Goal: Task Accomplishment & Management: Manage account settings

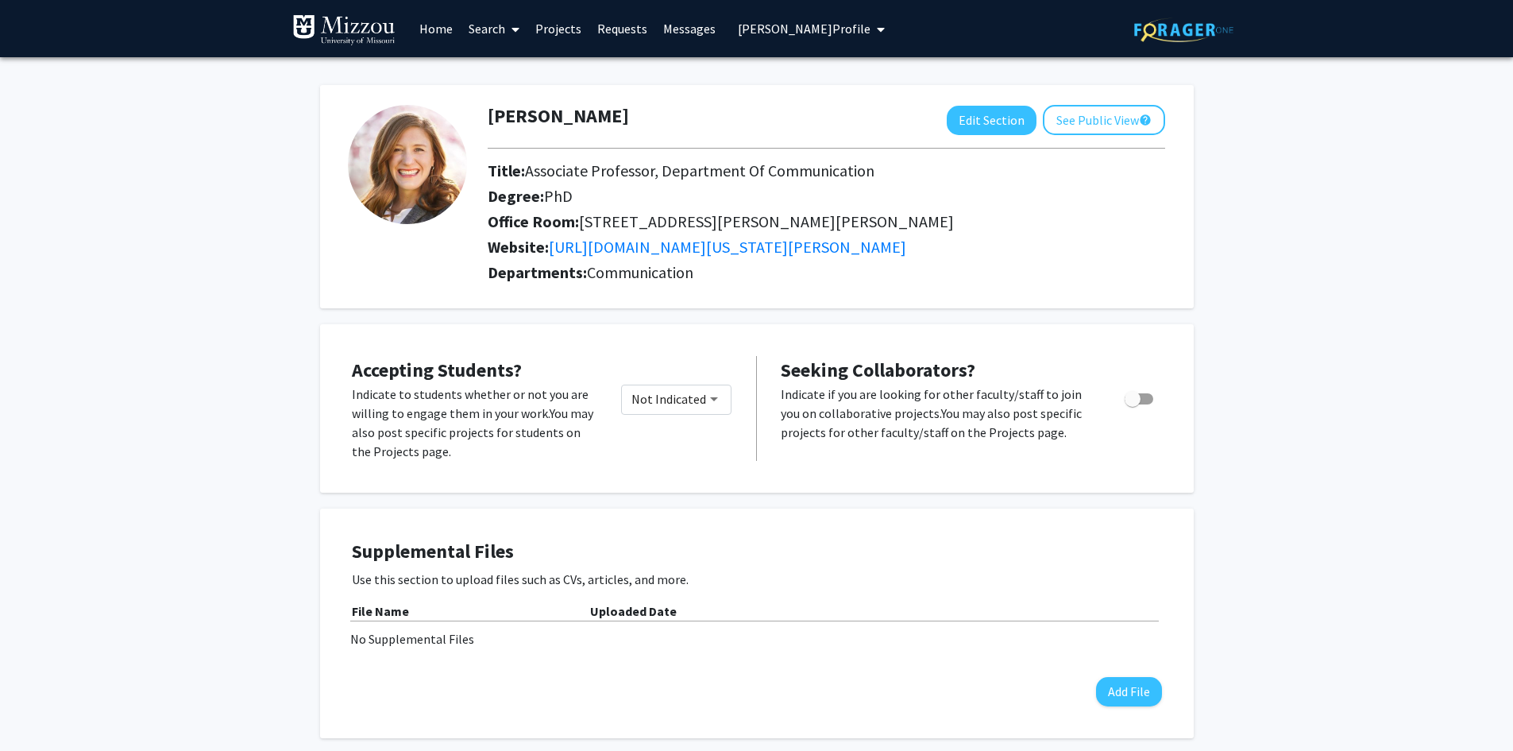
click at [813, 31] on span "Haley Horstman's Profile" at bounding box center [804, 29] width 133 height 16
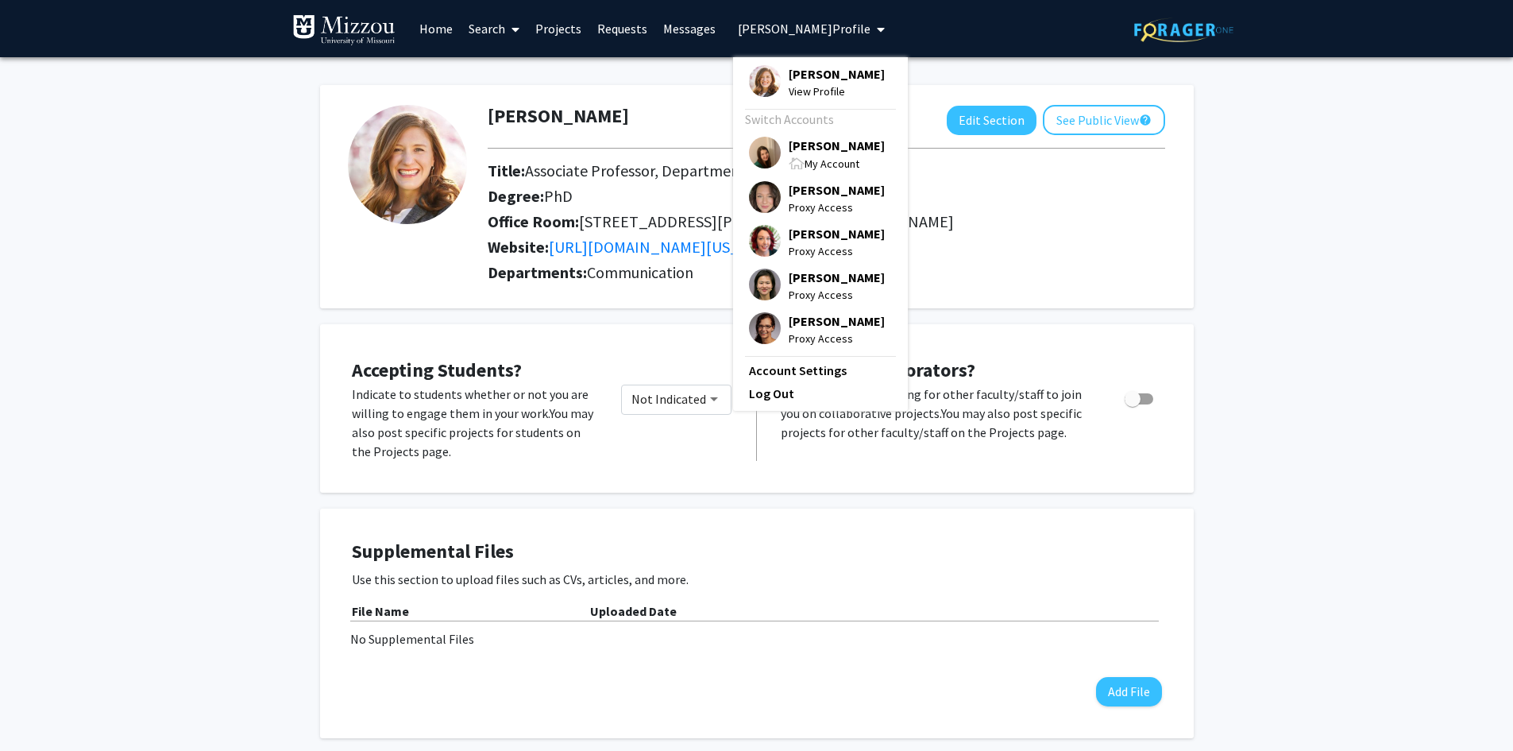
click at [817, 149] on span "[PERSON_NAME]" at bounding box center [837, 145] width 96 height 17
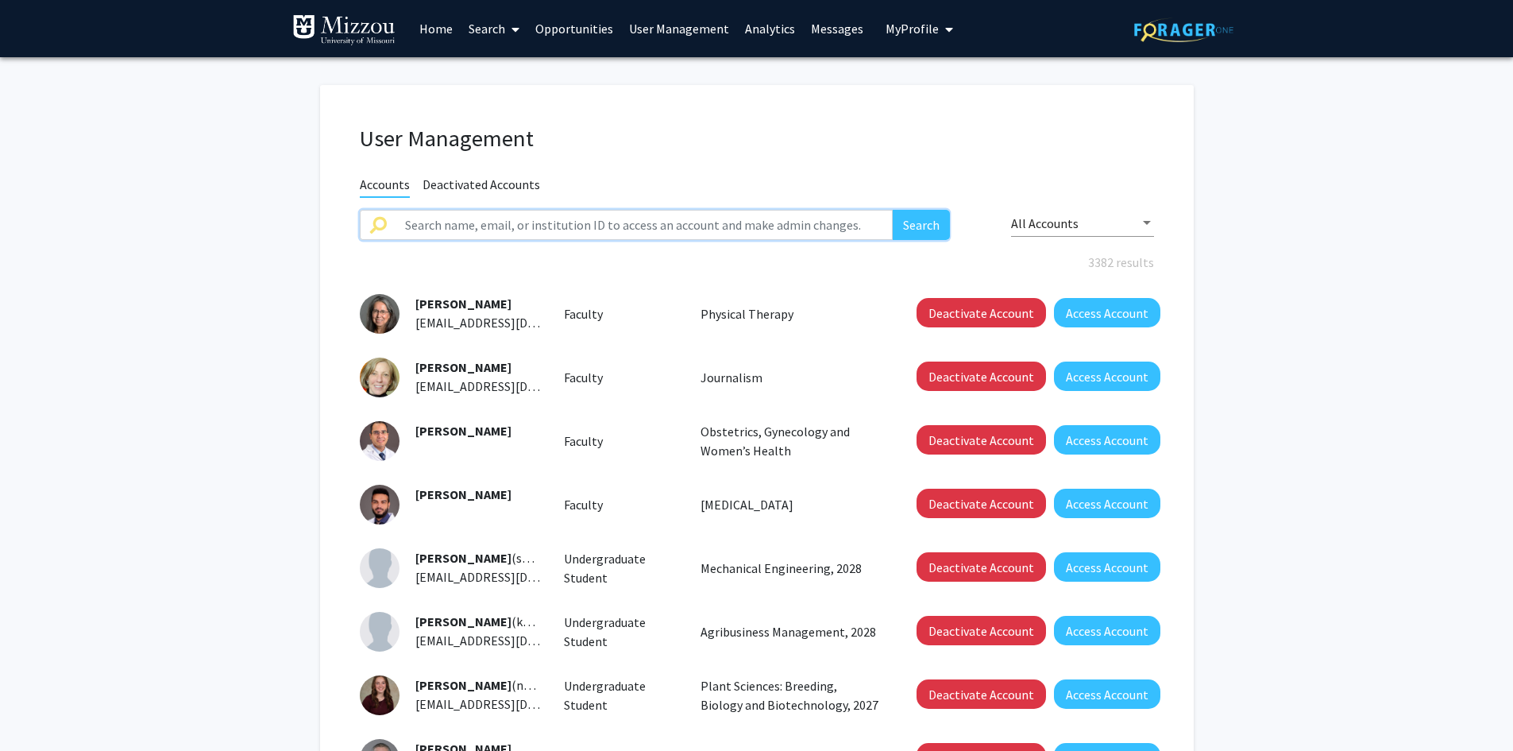
click at [717, 220] on input "text" at bounding box center [645, 225] width 498 height 30
type input "[PERSON_NAME]"
click at [893, 210] on button "Search" at bounding box center [921, 225] width 57 height 30
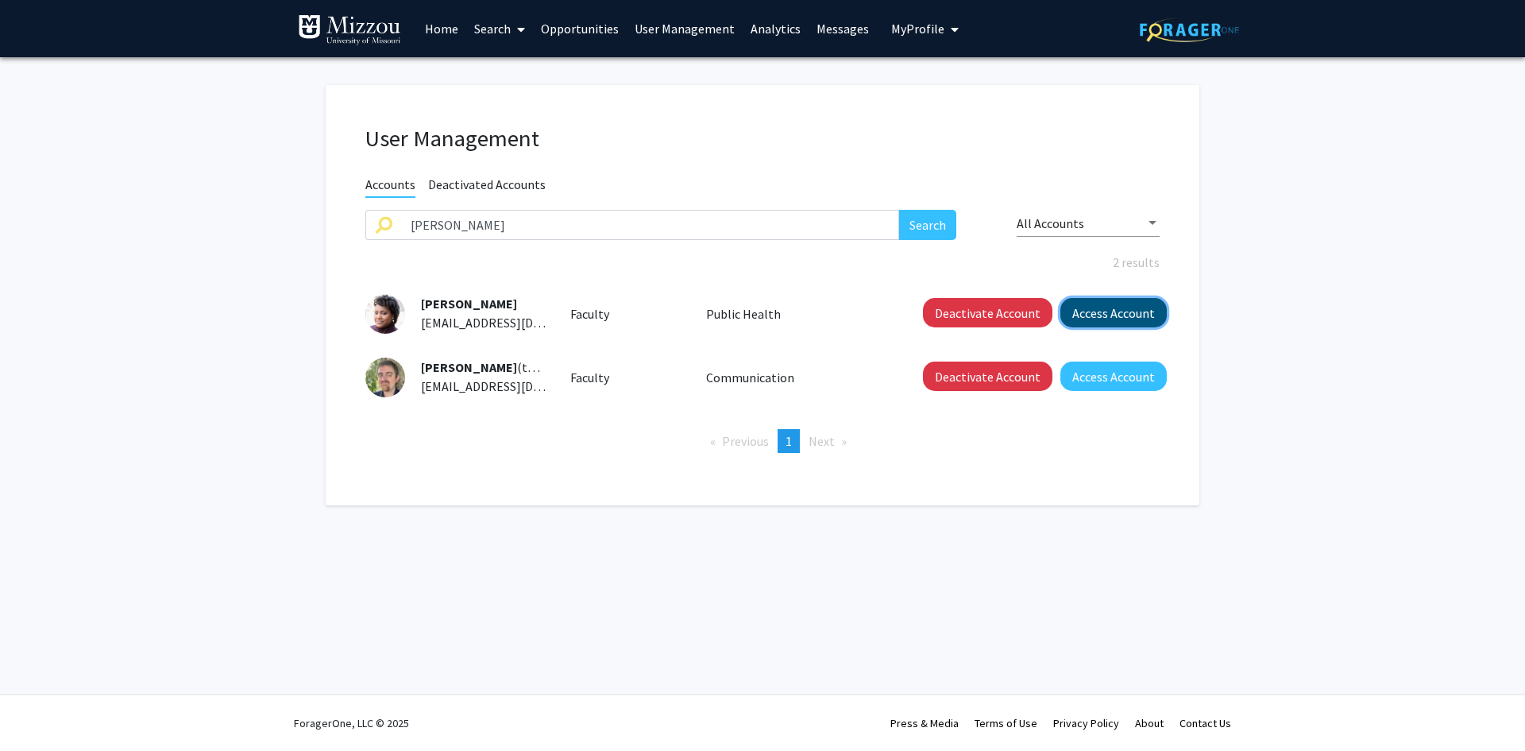
click at [1076, 312] on button "Access Account" at bounding box center [1114, 312] width 106 height 29
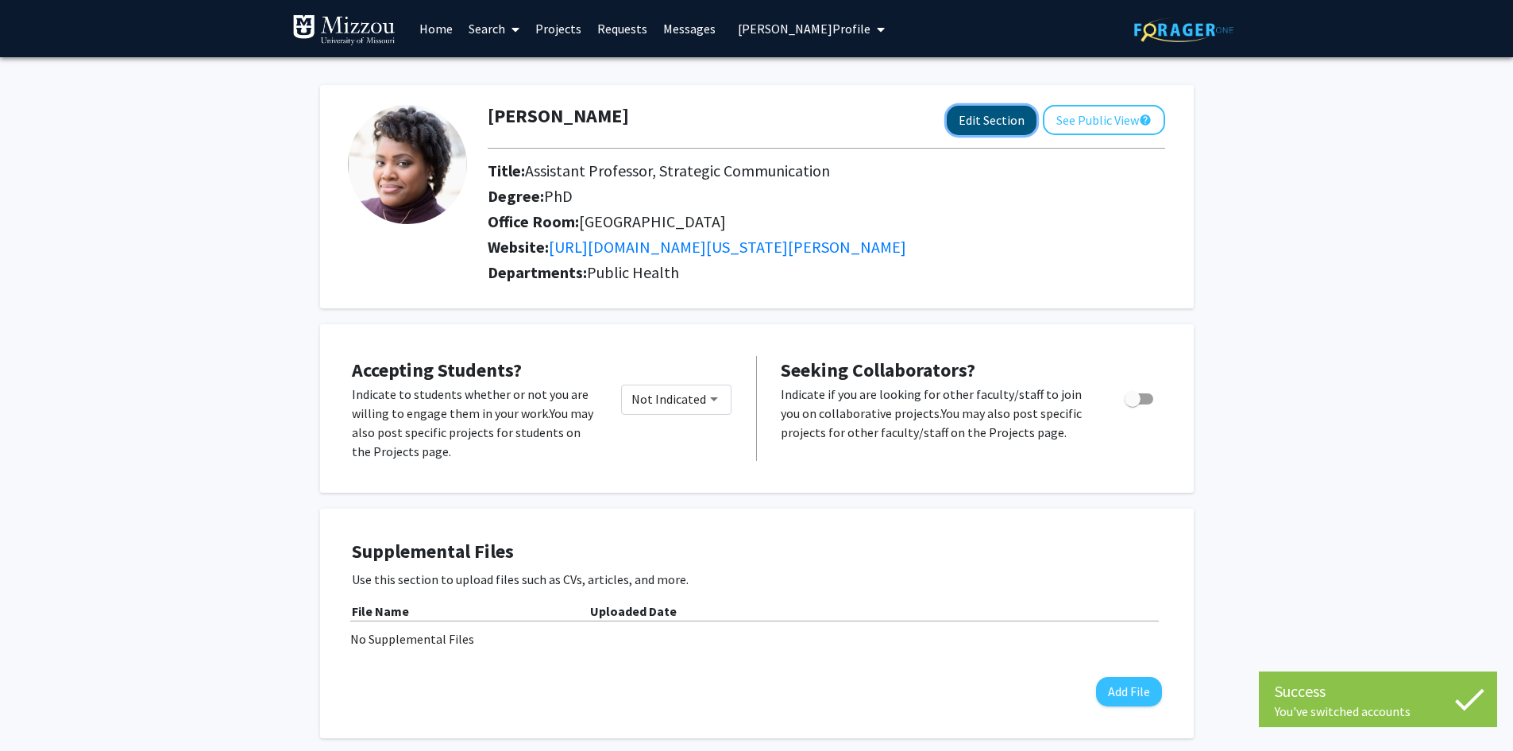
click at [964, 119] on button "Edit Section" at bounding box center [992, 120] width 90 height 29
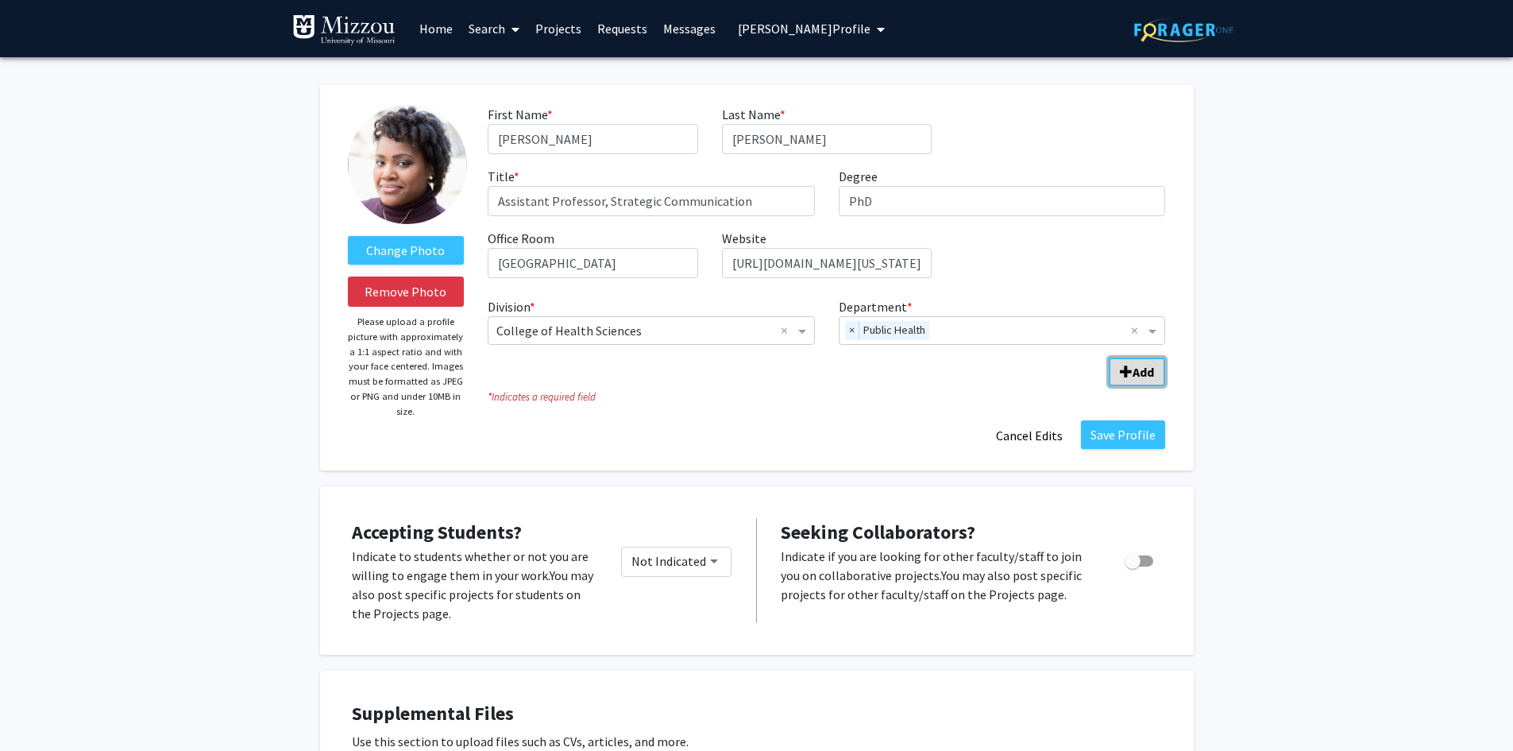
click at [1134, 373] on b "Add" at bounding box center [1143, 372] width 21 height 16
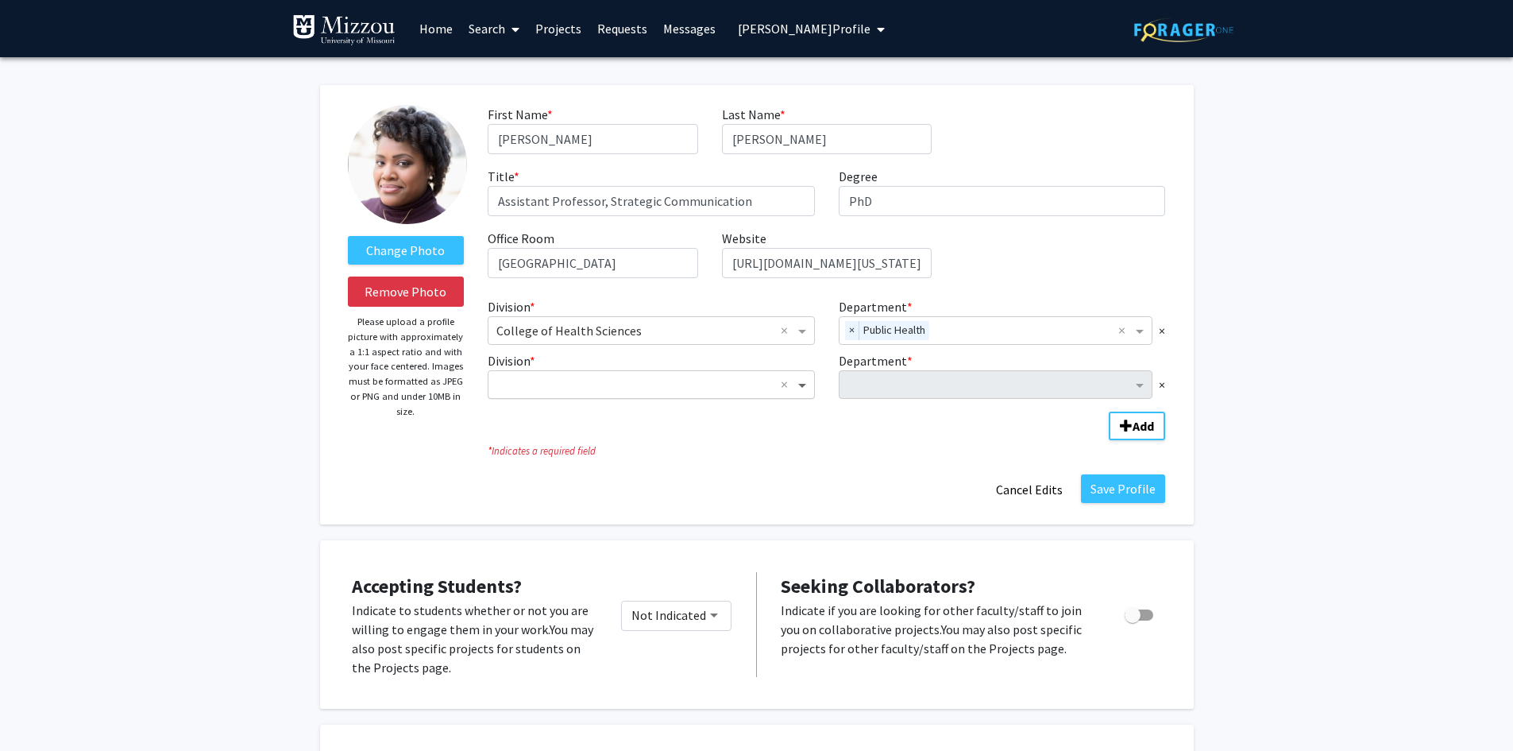
click at [803, 388] on span "Division" at bounding box center [804, 384] width 20 height 19
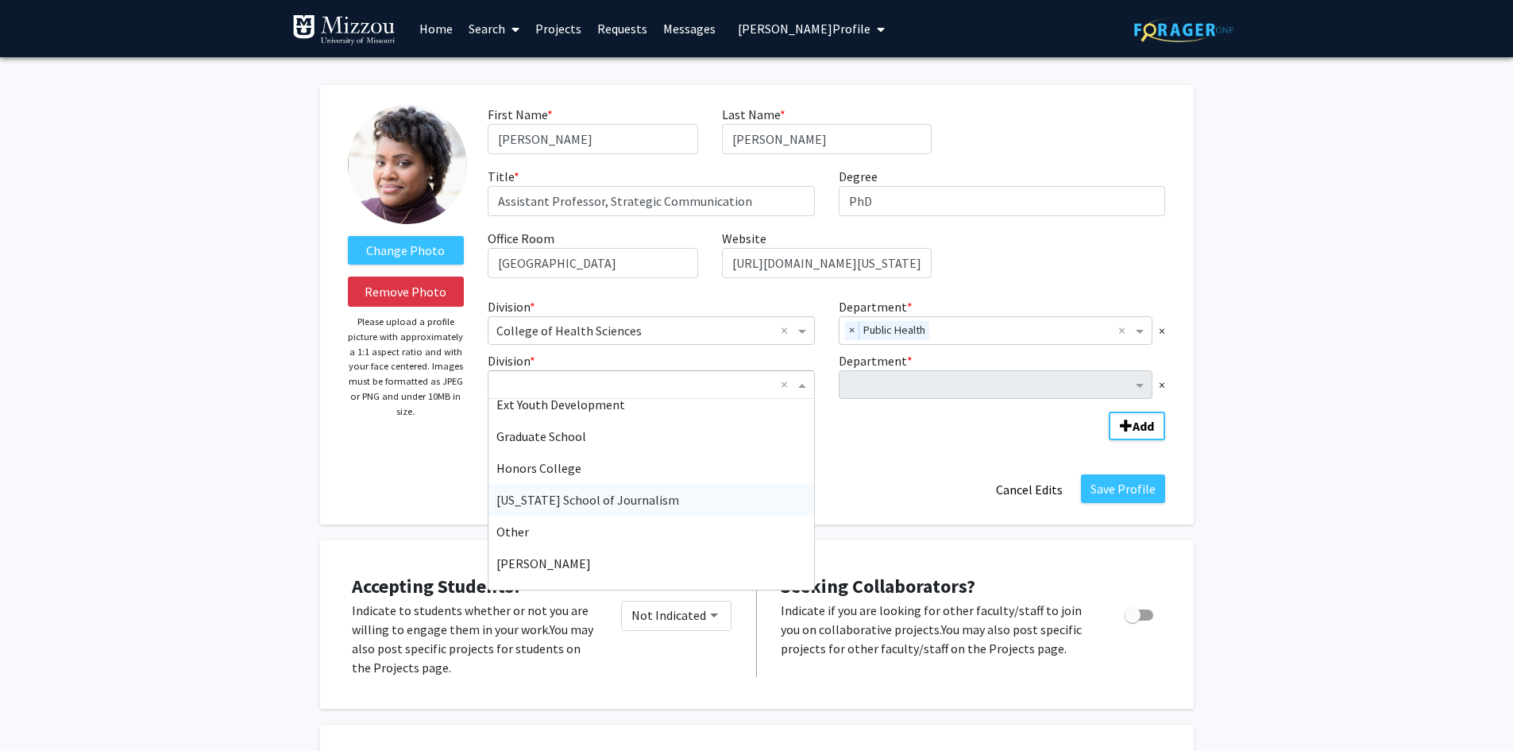
click at [737, 508] on div "[US_STATE] School of Journalism" at bounding box center [652, 500] width 326 height 32
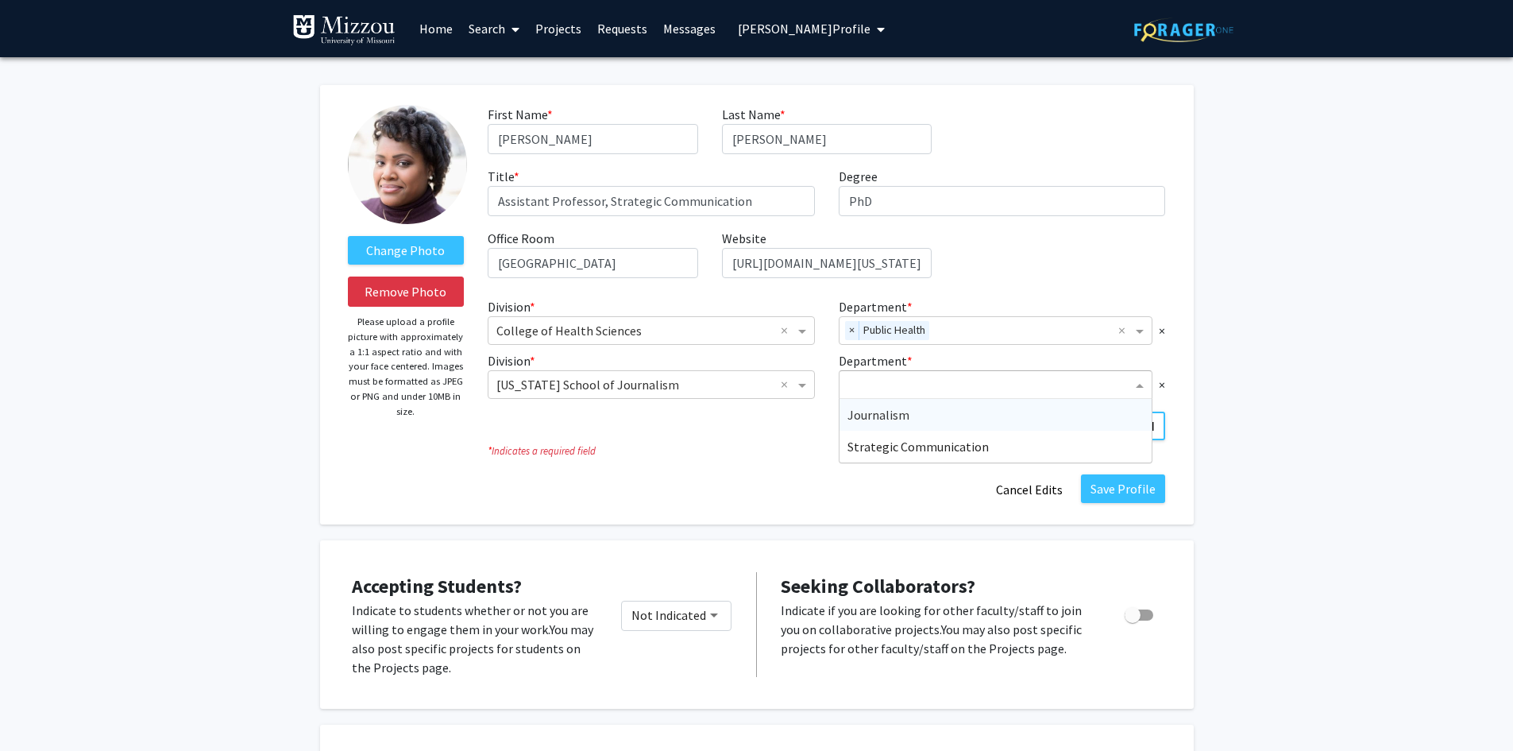
click at [868, 390] on input "Department" at bounding box center [990, 385] width 285 height 19
click at [864, 449] on span "Strategic Communication" at bounding box center [918, 447] width 141 height 16
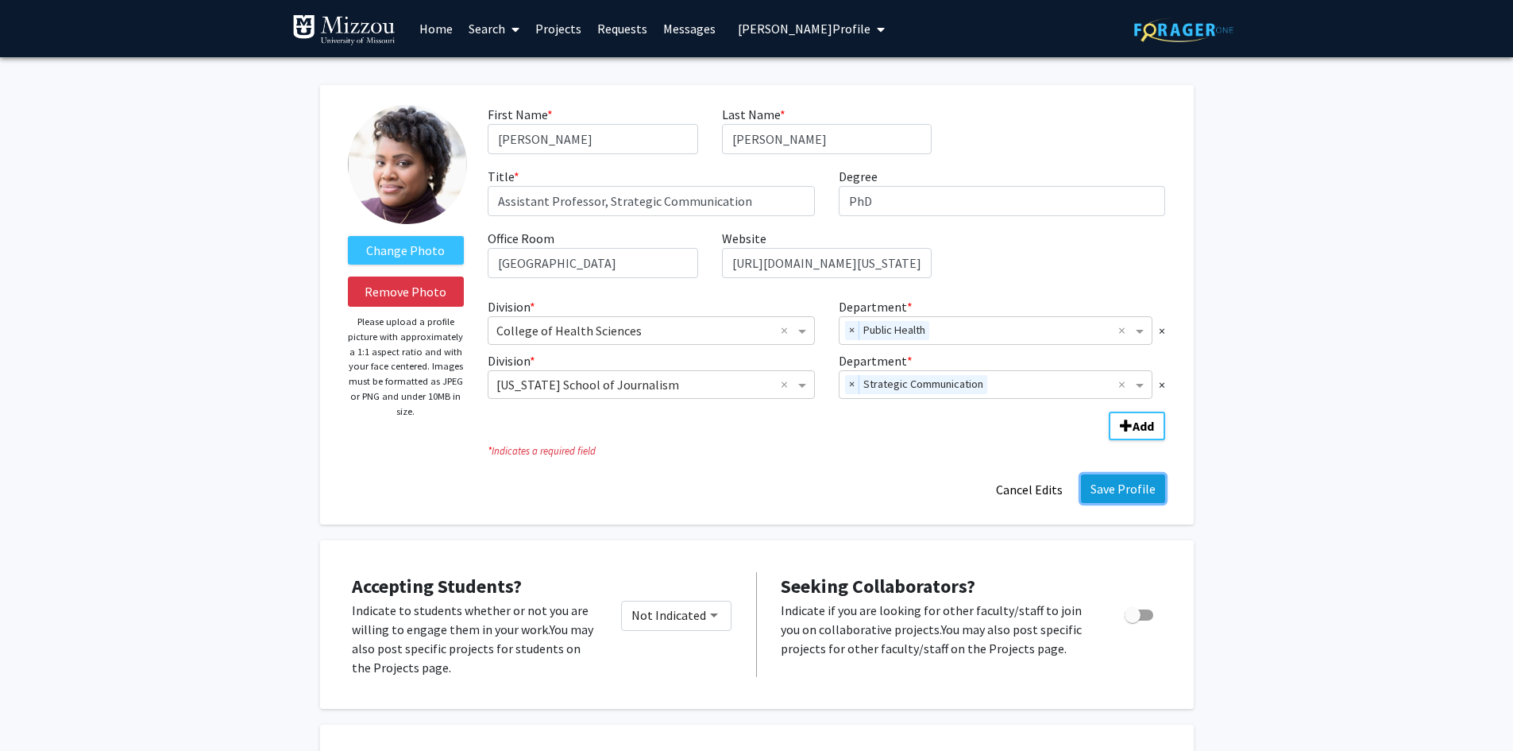
click at [1115, 491] on button "Save Profile" at bounding box center [1123, 488] width 84 height 29
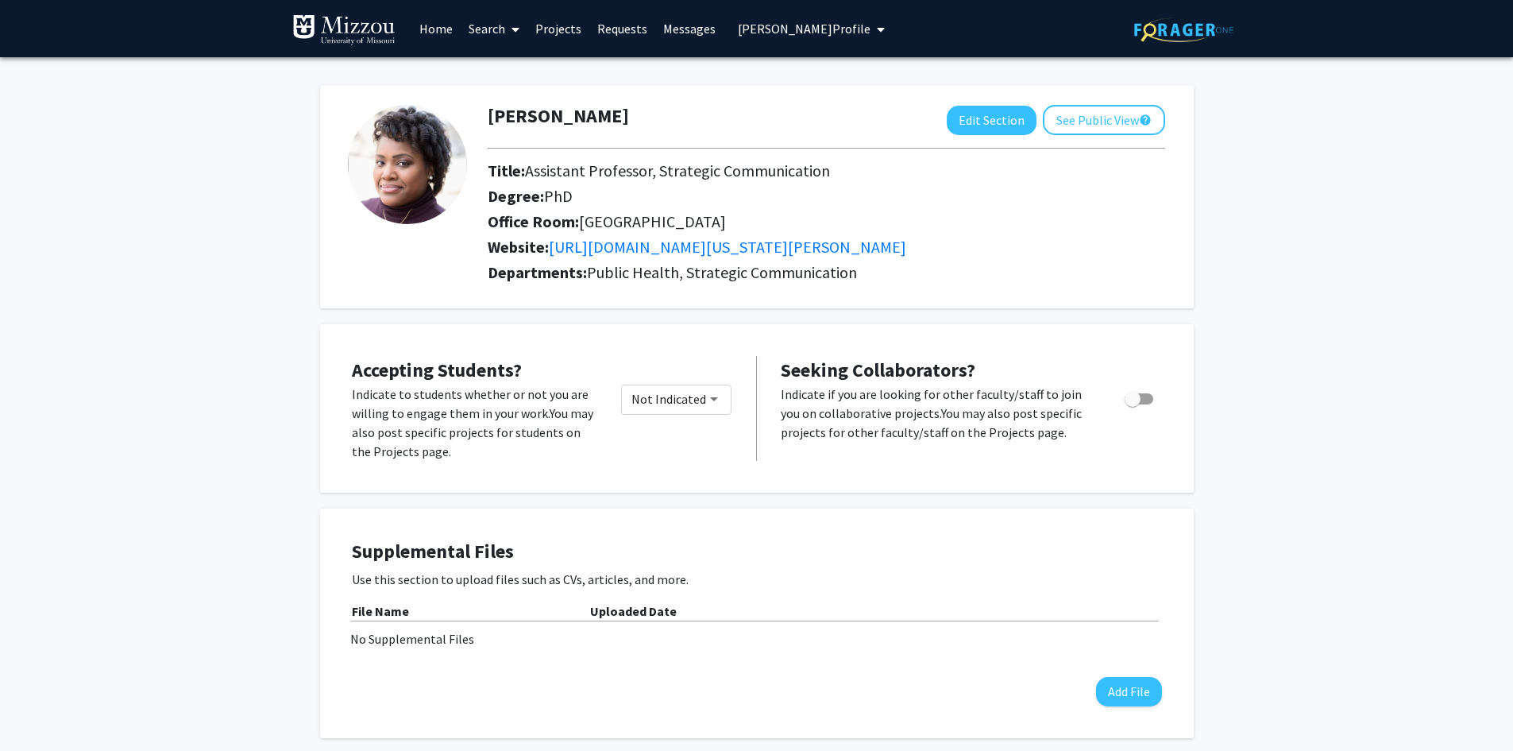
click at [837, 30] on span "[PERSON_NAME] Profile" at bounding box center [804, 29] width 133 height 16
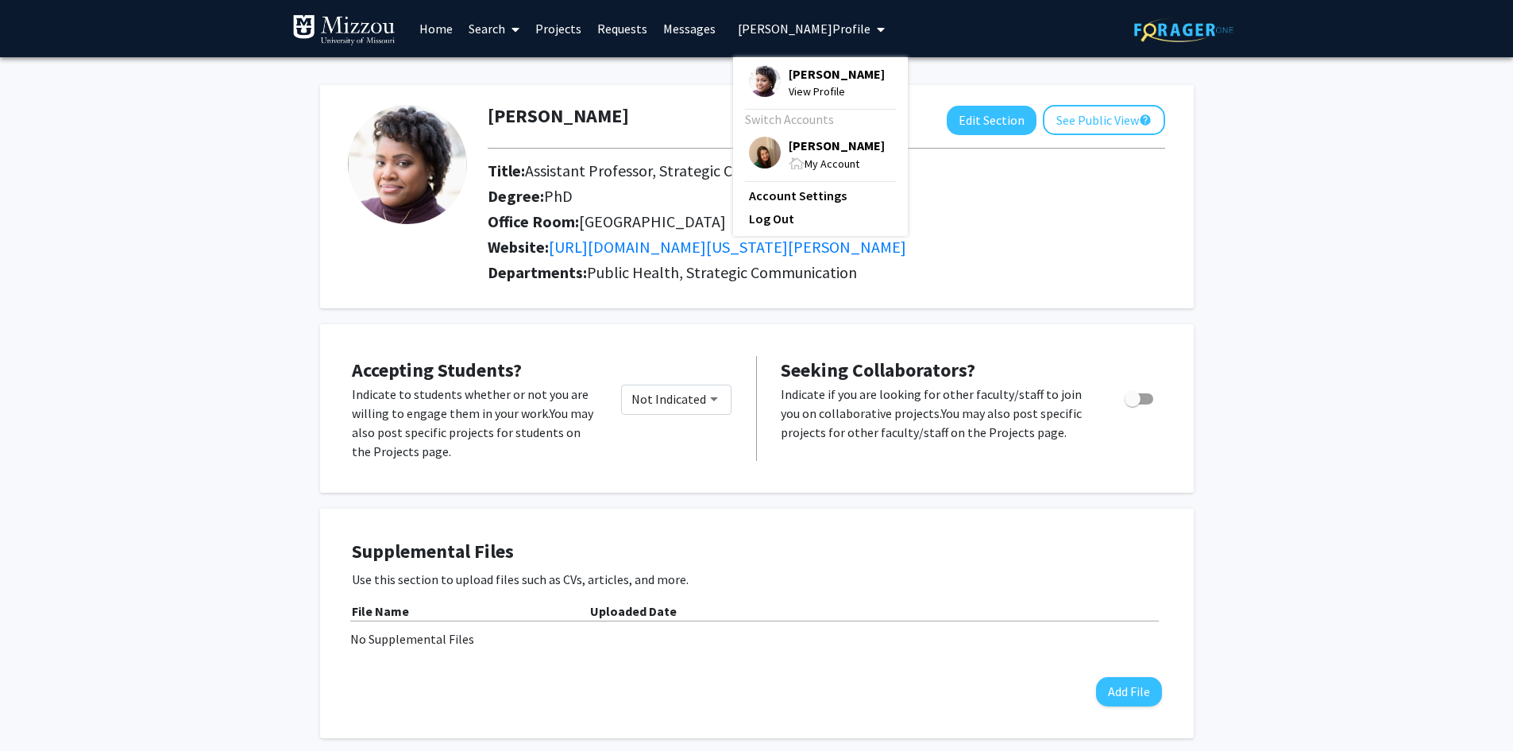
click at [813, 145] on span "[PERSON_NAME]" at bounding box center [837, 145] width 96 height 17
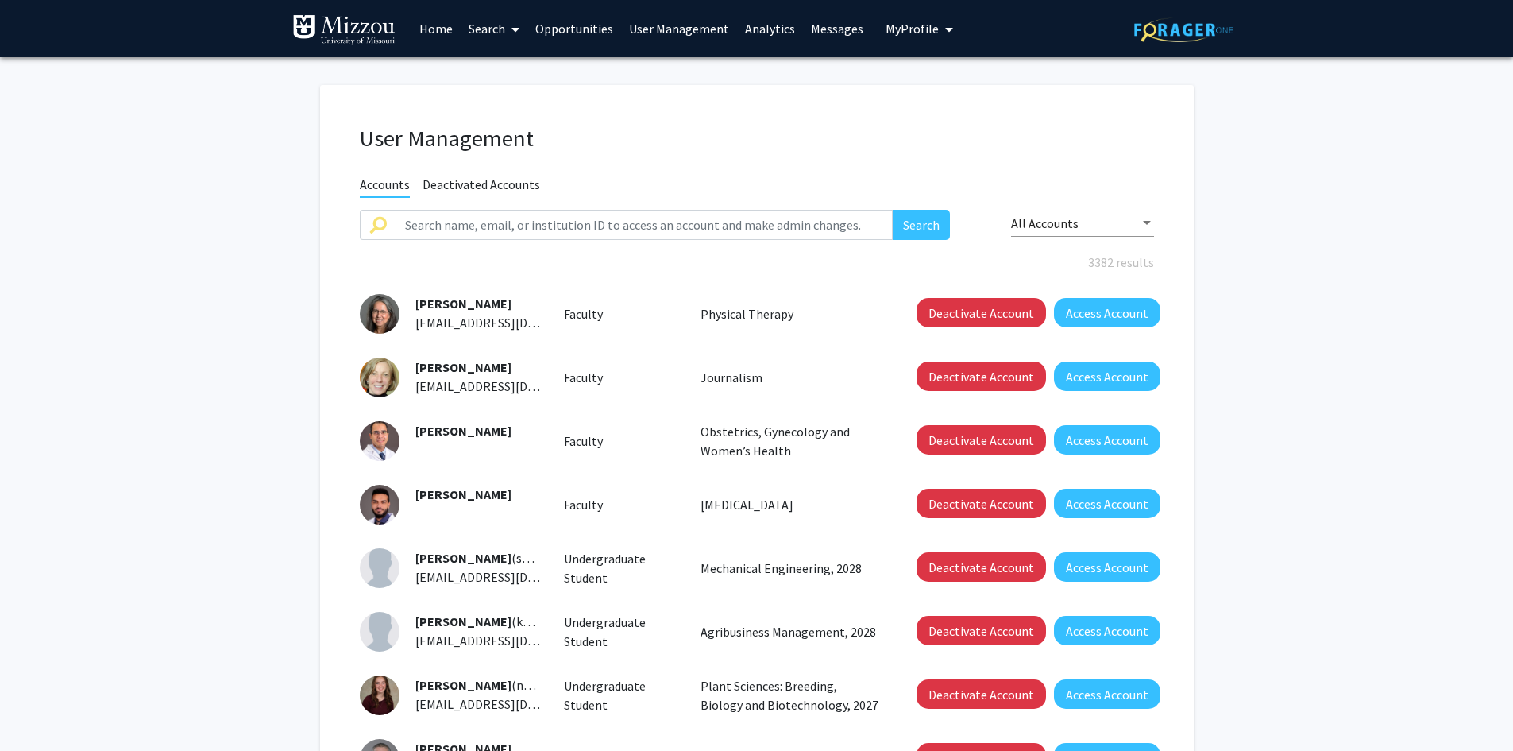
click at [910, 27] on span "My Profile" at bounding box center [912, 29] width 53 height 16
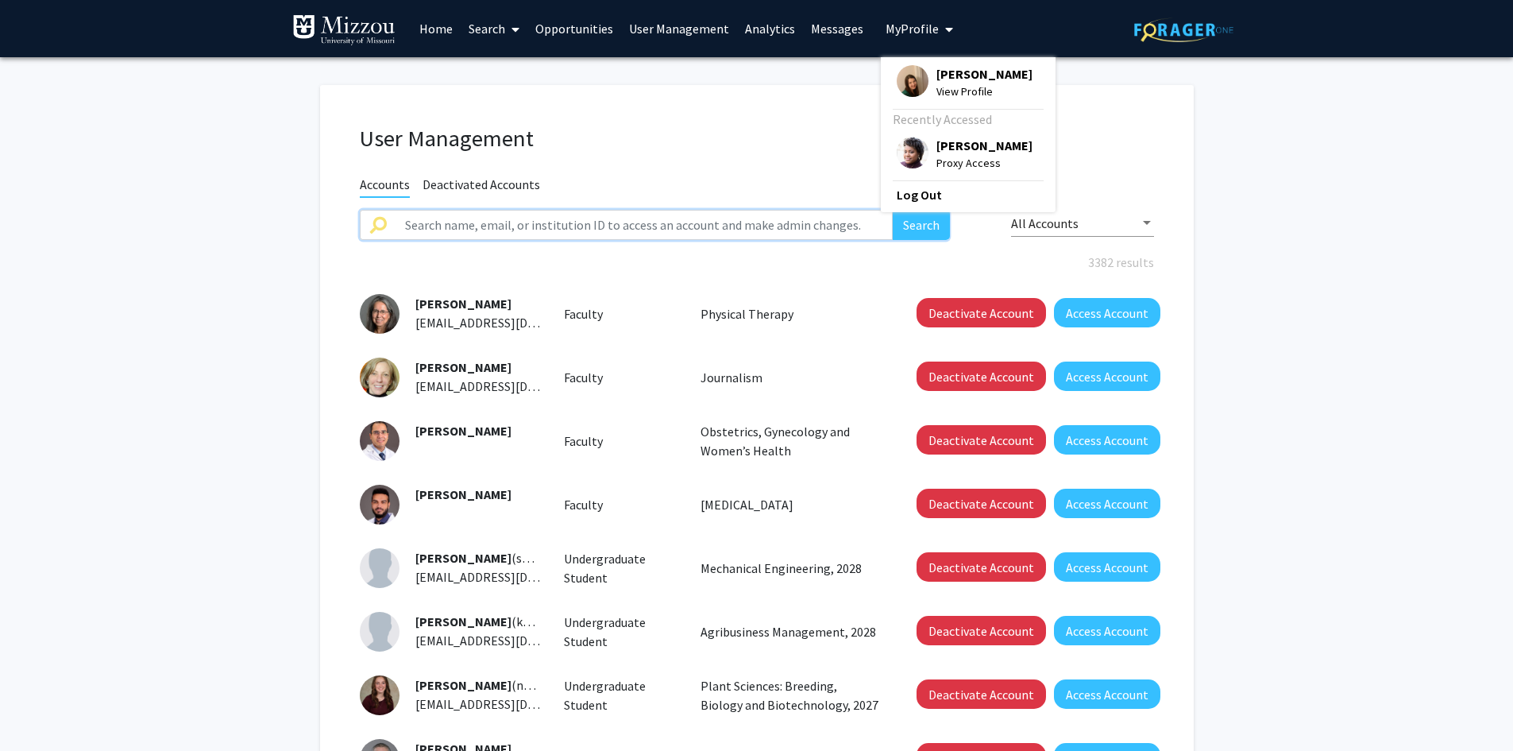
click at [806, 220] on input "text" at bounding box center [645, 225] width 498 height 30
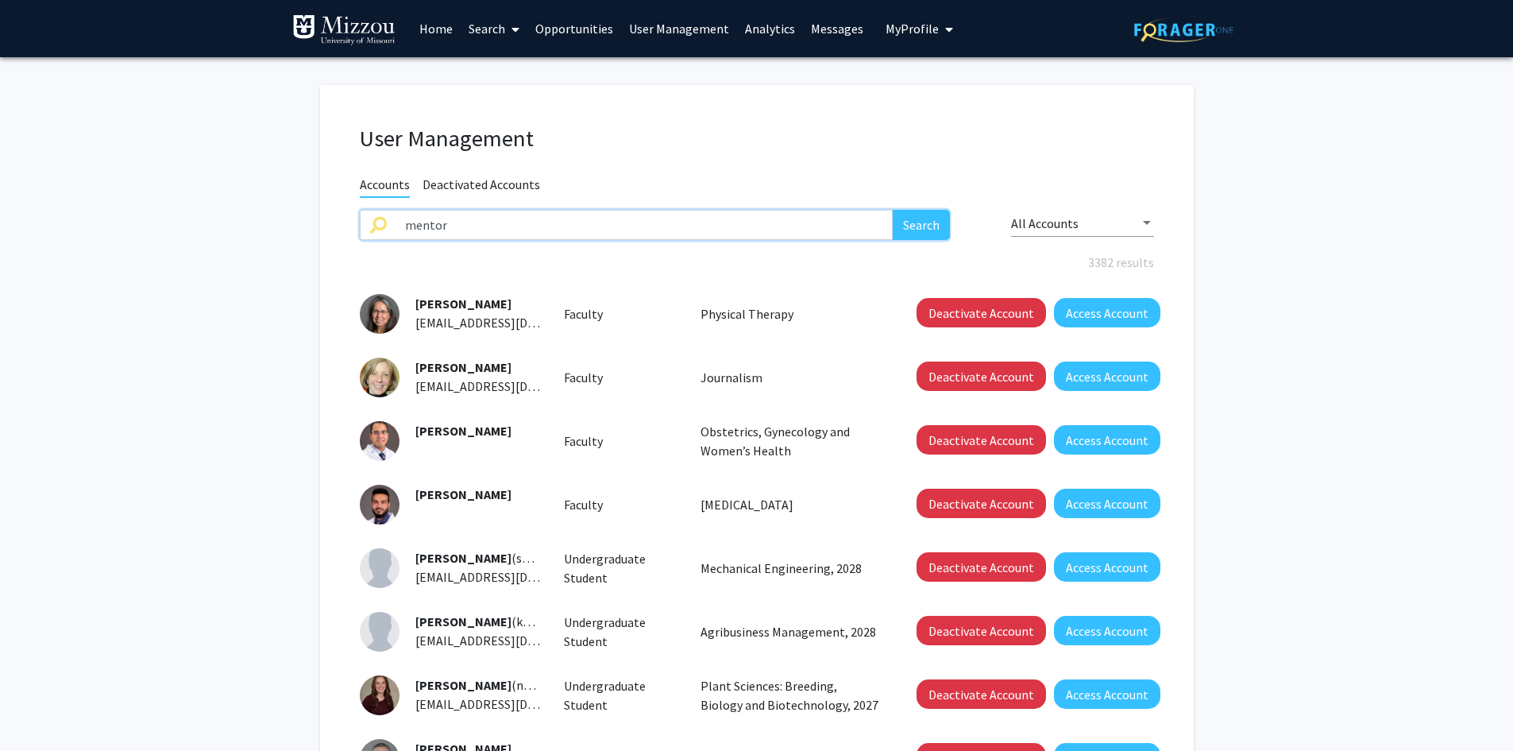
type input "mentor"
click at [893, 210] on button "Search" at bounding box center [921, 225] width 57 height 30
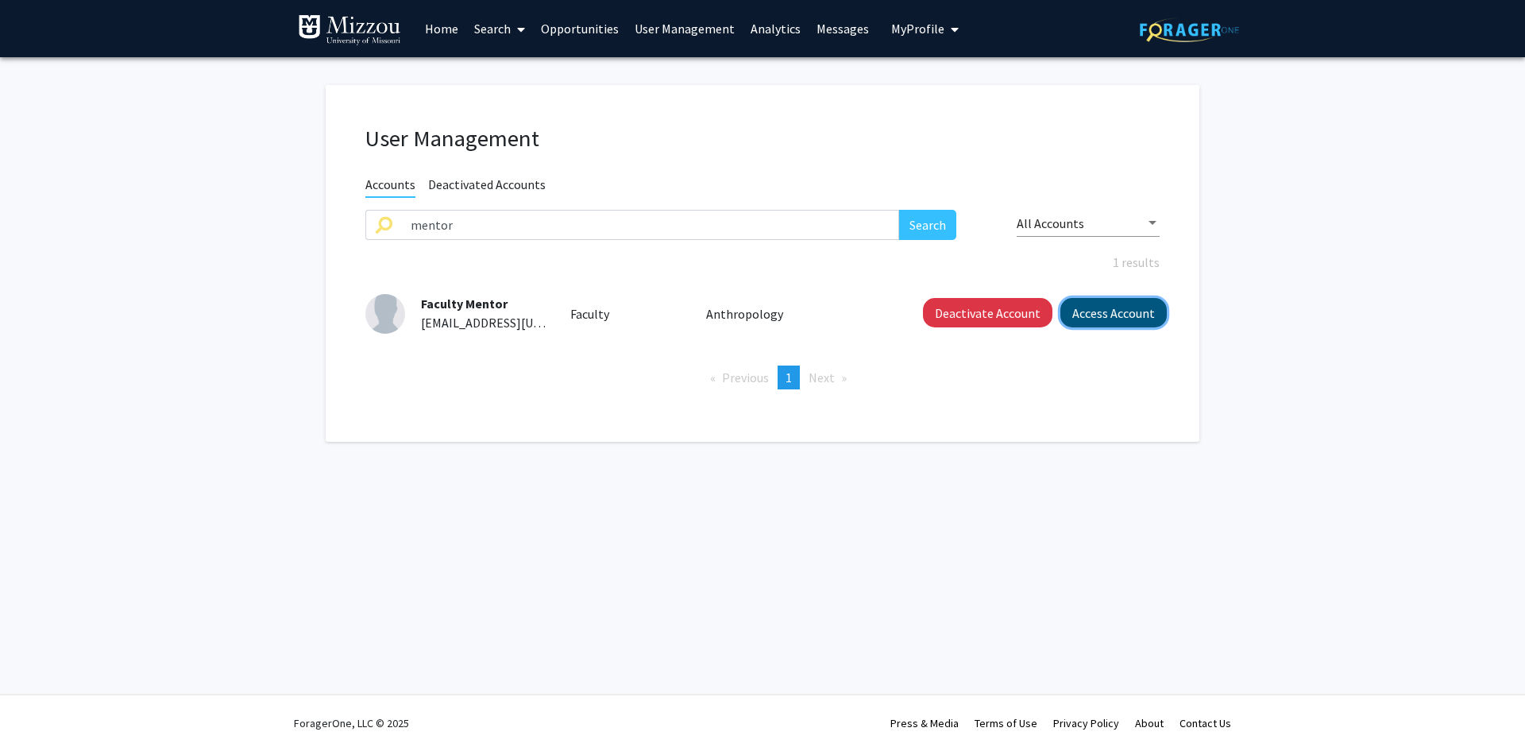
click at [1077, 315] on button "Access Account" at bounding box center [1114, 312] width 106 height 29
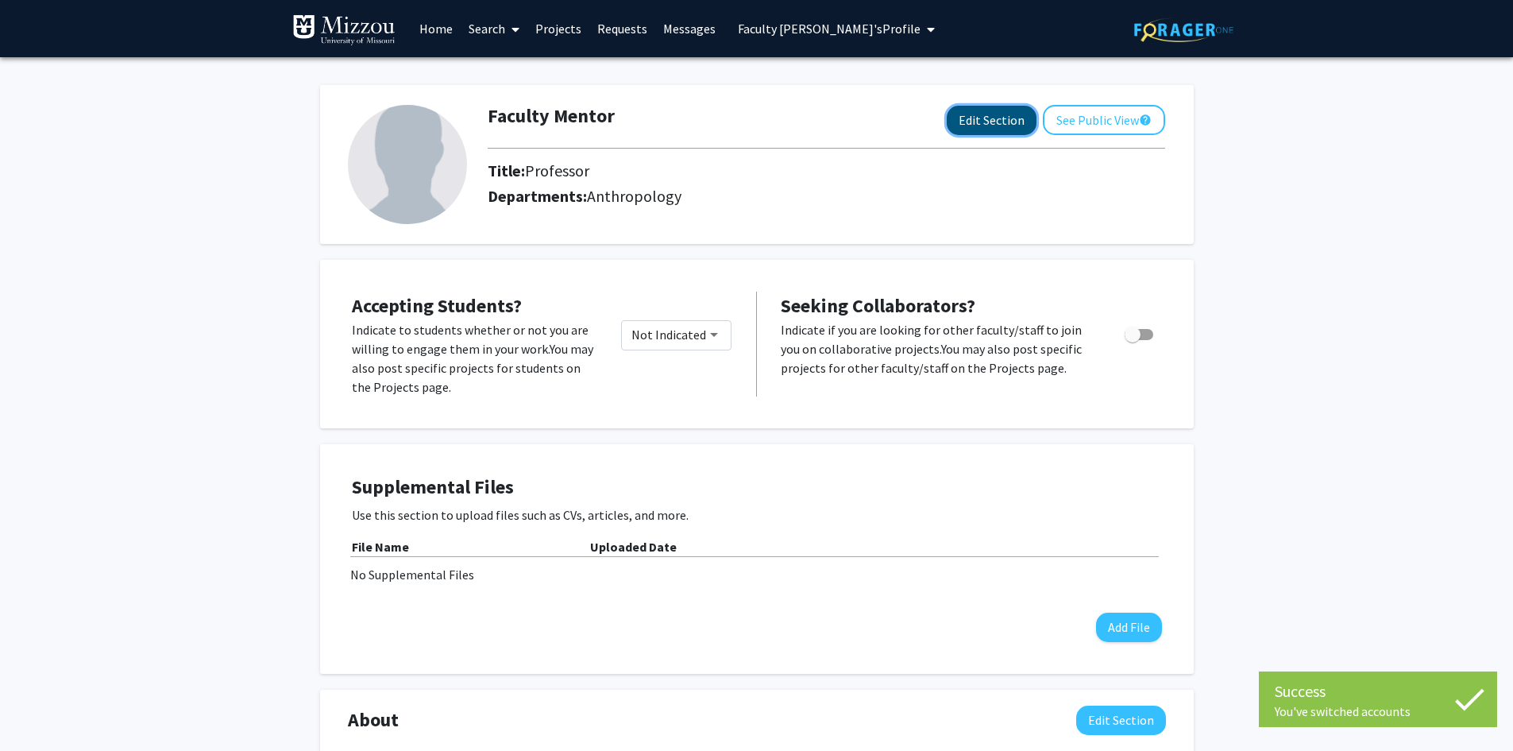
click at [975, 128] on button "Edit Section" at bounding box center [992, 120] width 90 height 29
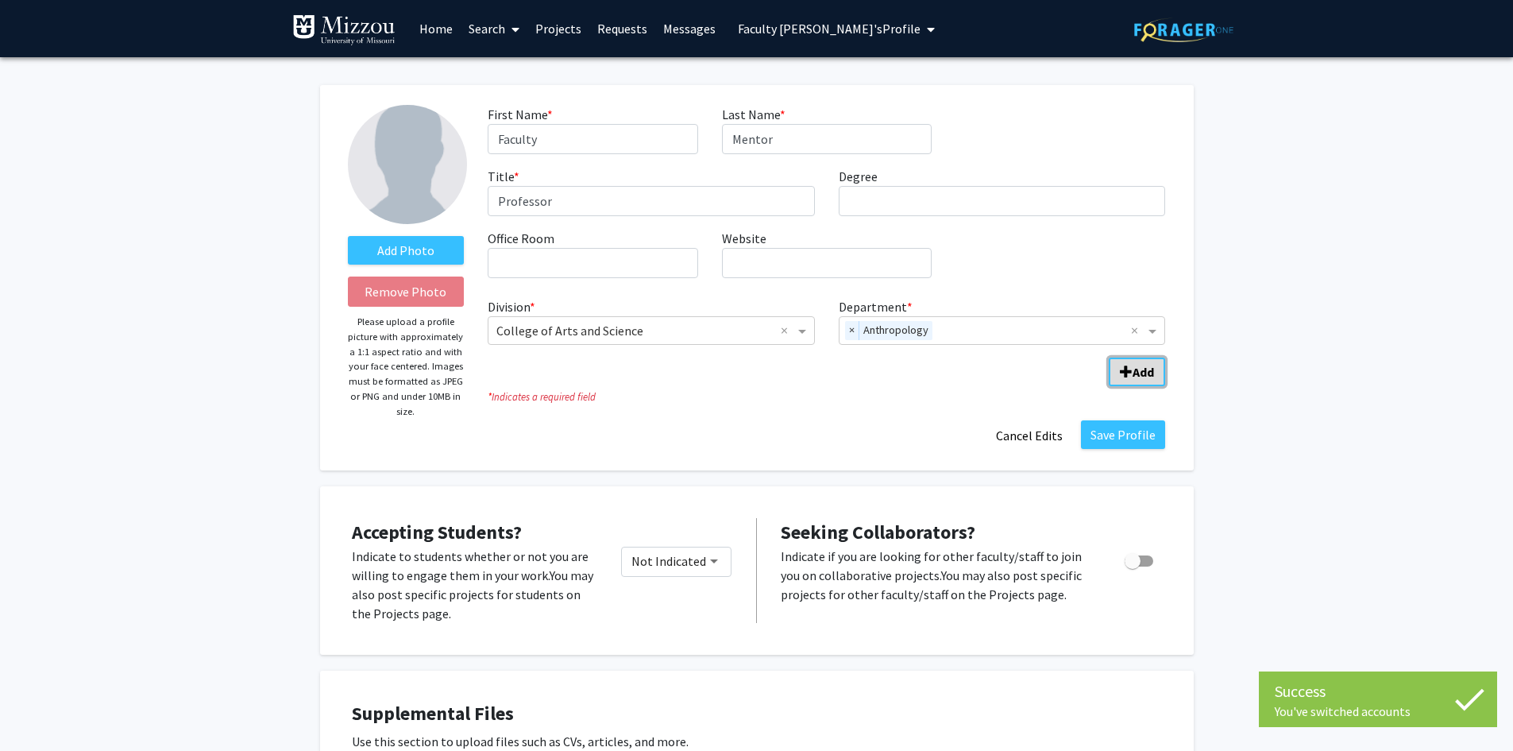
click at [1126, 373] on span "Add Division/Department" at bounding box center [1126, 371] width 13 height 13
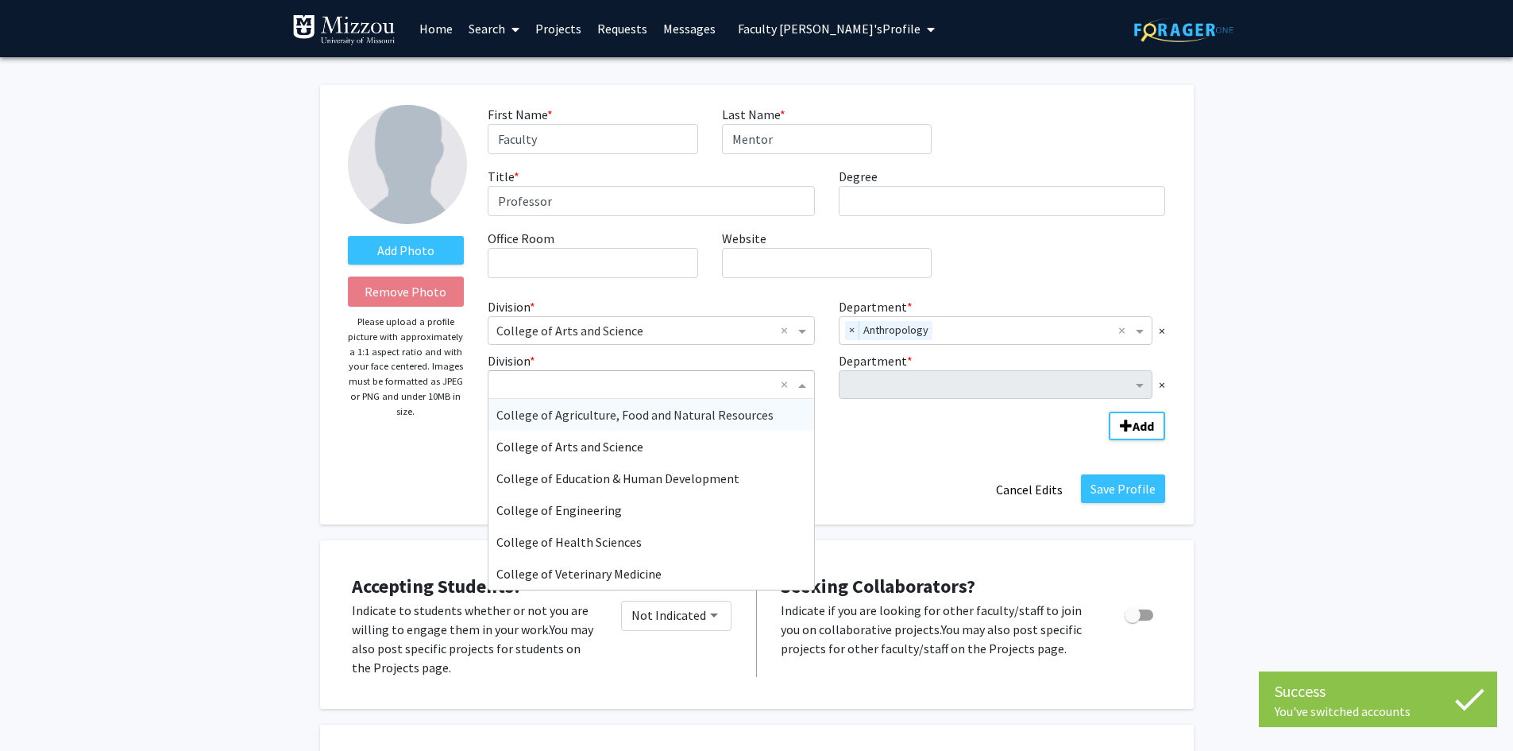
click at [805, 383] on span "Division" at bounding box center [804, 384] width 20 height 19
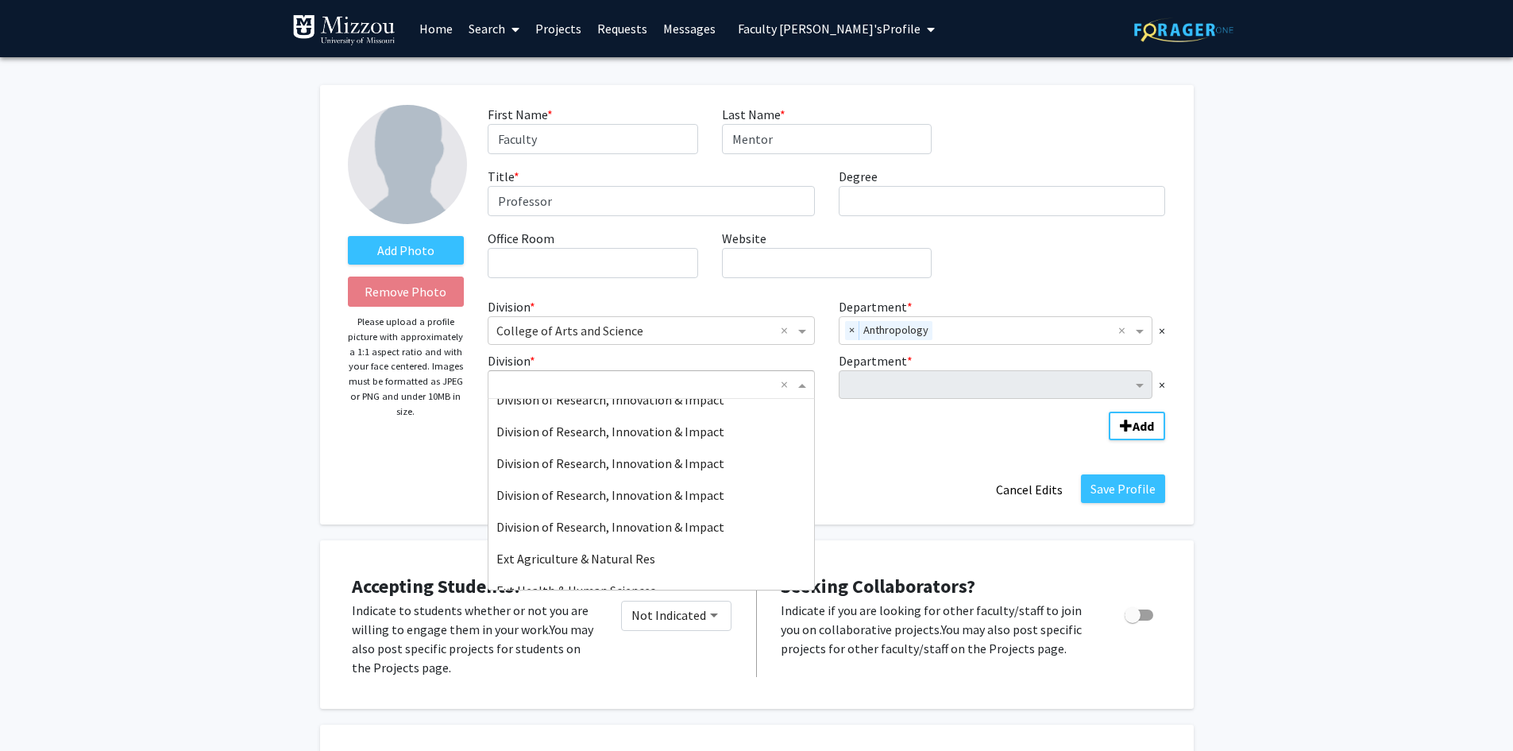
scroll to position [243, 0]
click at [742, 431] on div "Division of Research, Innovation & Impact" at bounding box center [652, 426] width 326 height 32
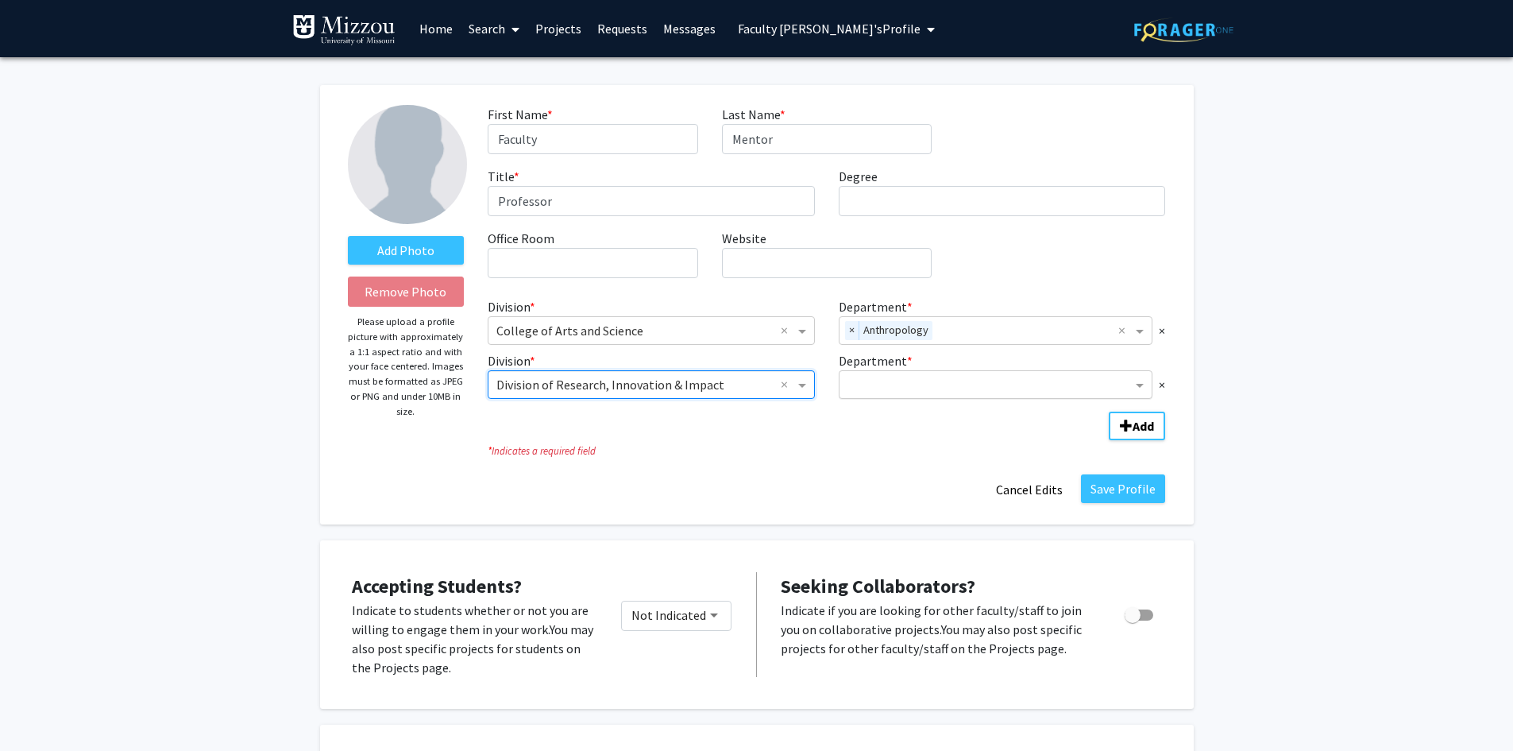
click at [874, 377] on input "Department" at bounding box center [990, 385] width 285 height 19
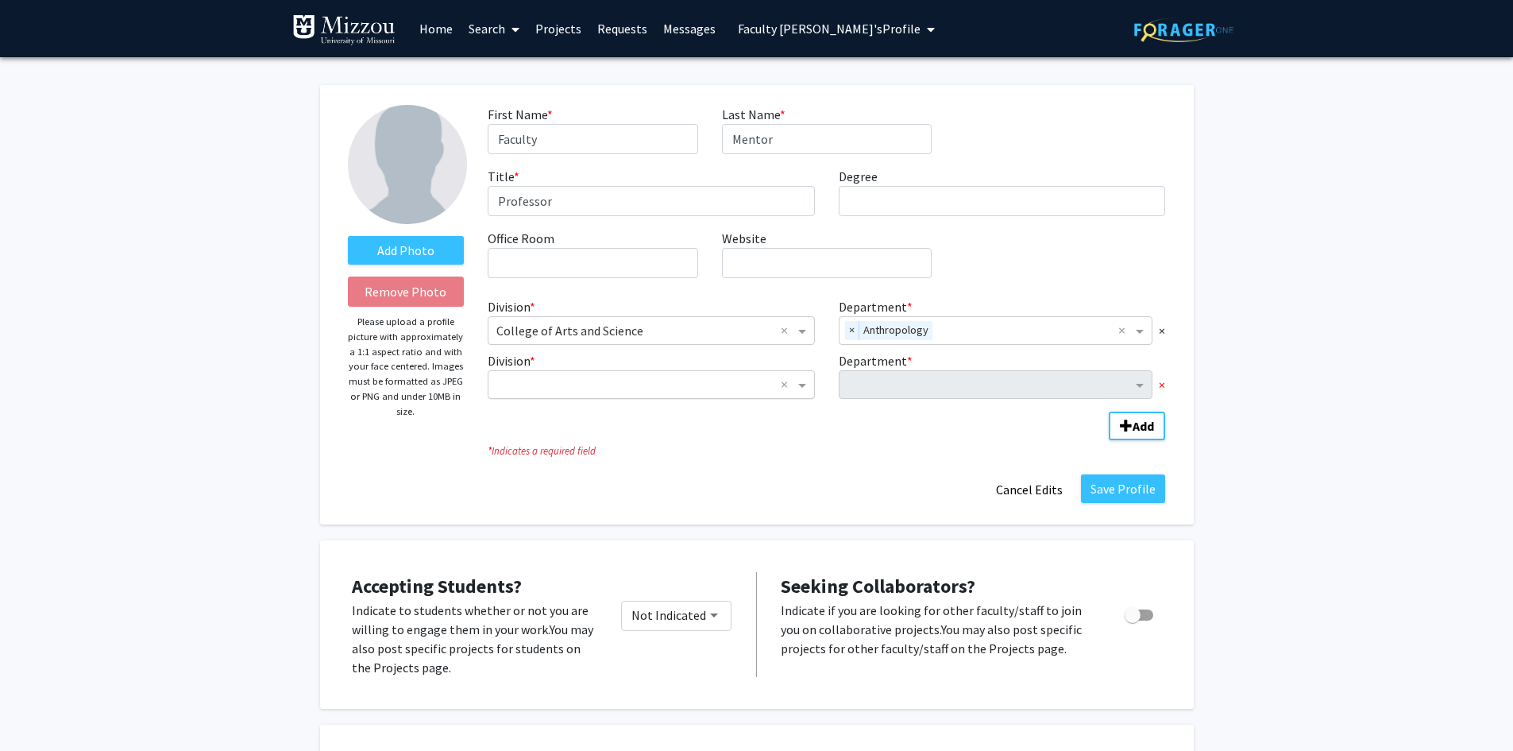
click at [1162, 382] on span "×" at bounding box center [1162, 384] width 6 height 19
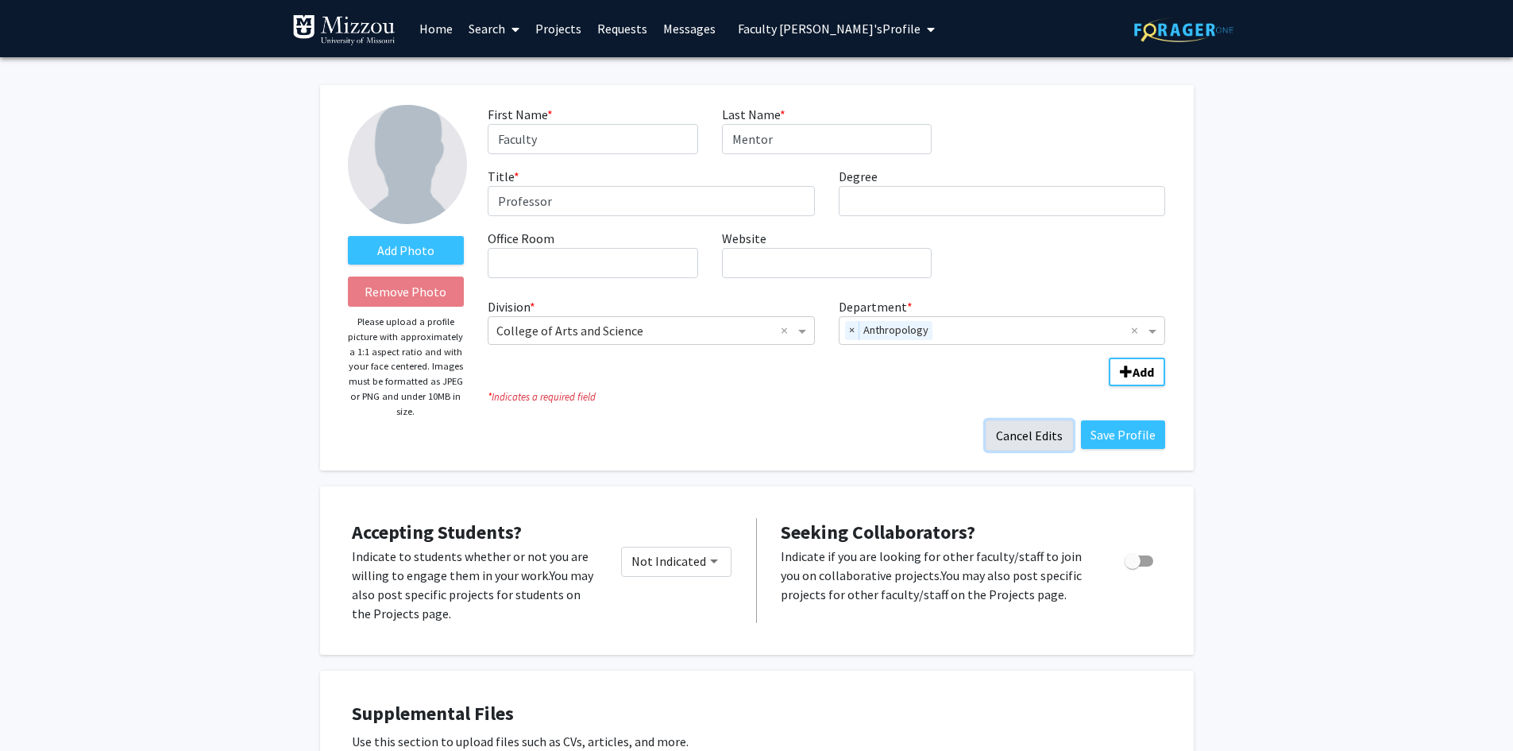
click at [1049, 427] on button "Cancel Edits" at bounding box center [1029, 435] width 87 height 30
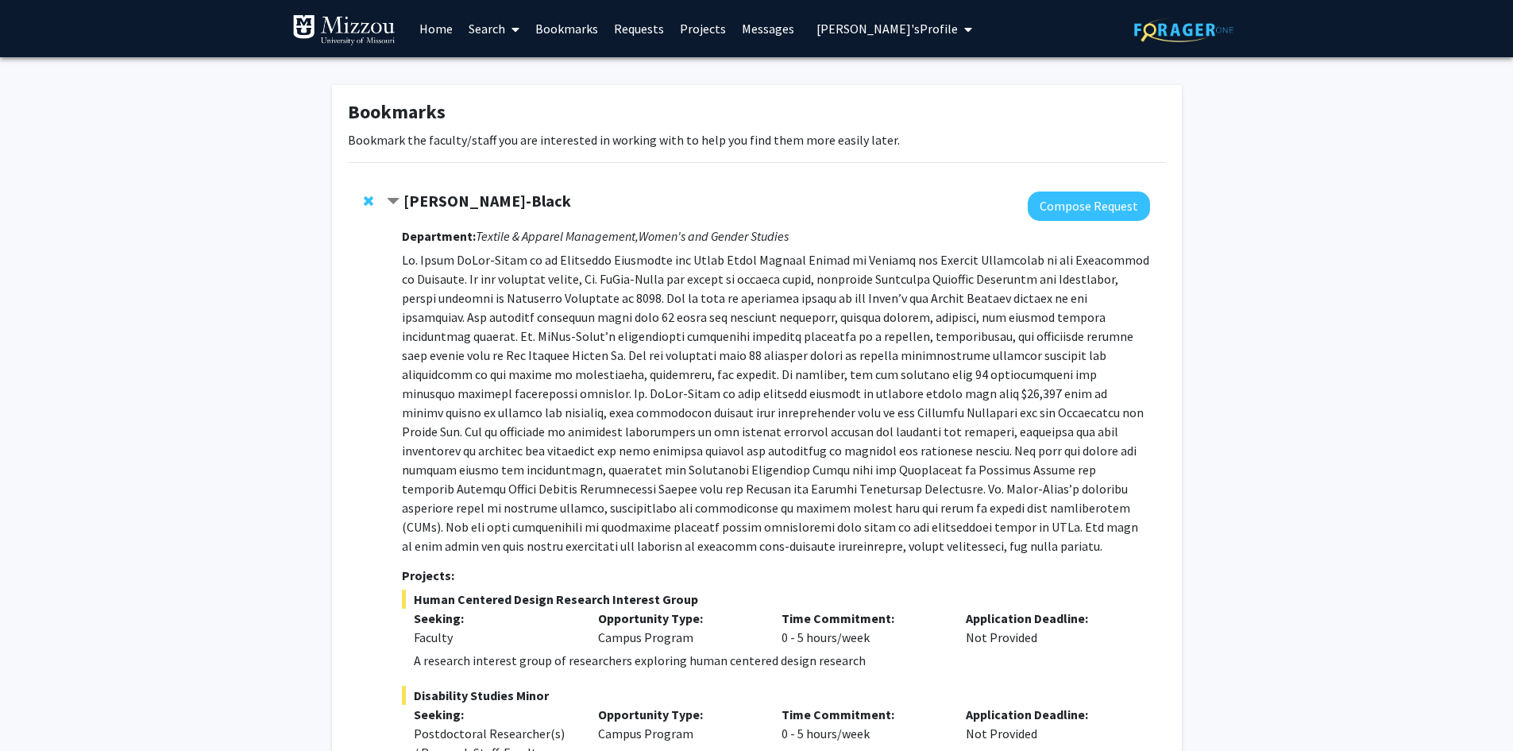
scroll to position [409, 0]
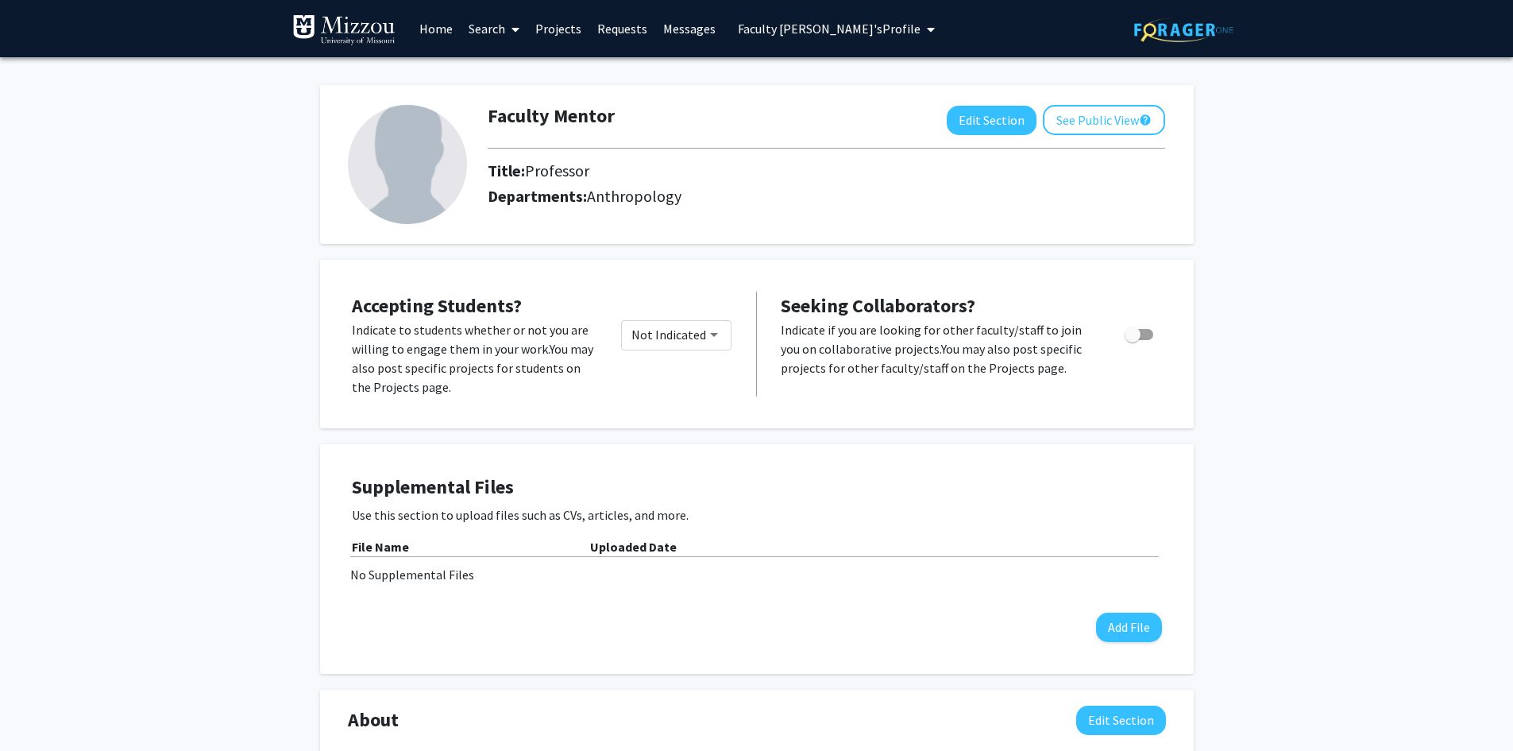
click at [753, 28] on span "Faculty Mentor's Profile" at bounding box center [829, 29] width 183 height 16
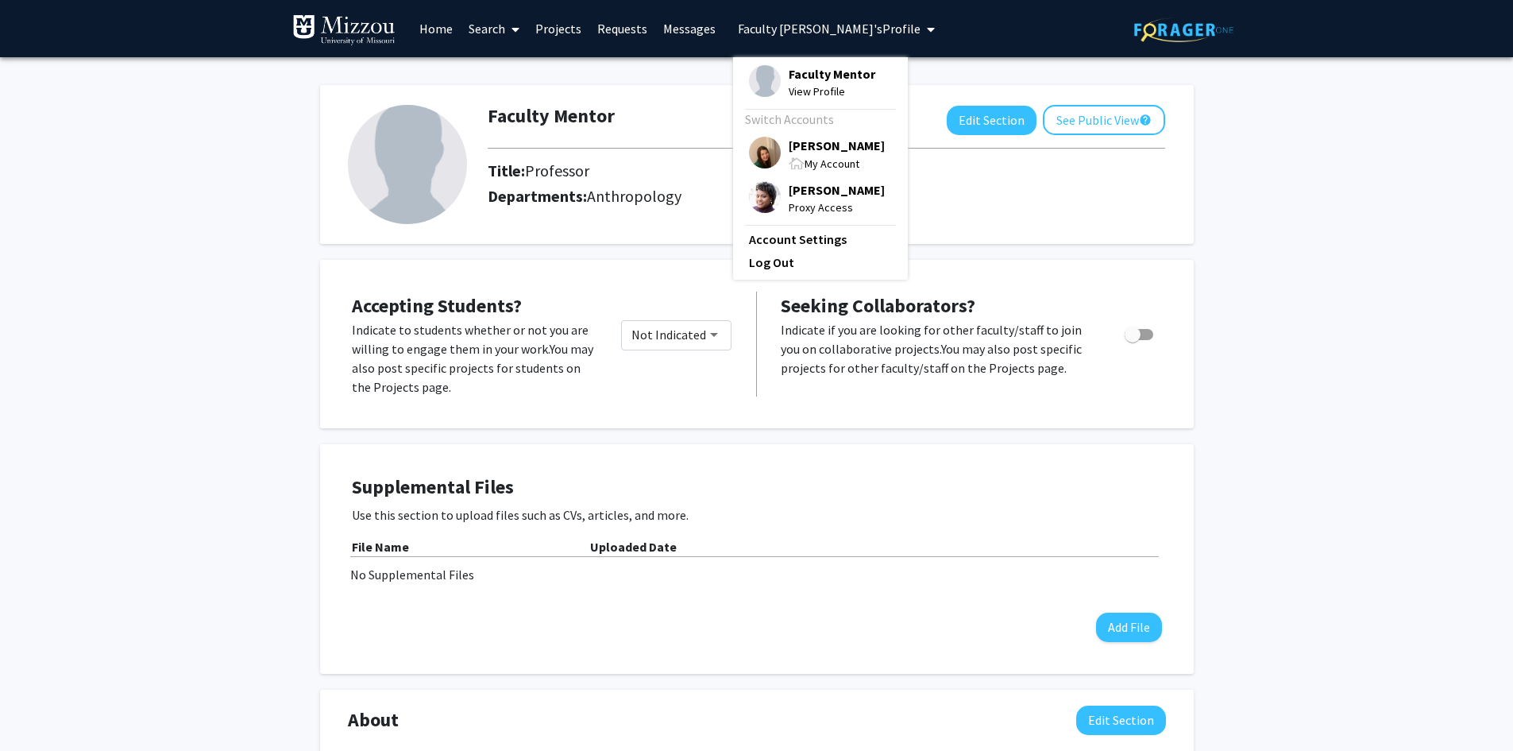
click at [789, 149] on span "[PERSON_NAME]" at bounding box center [837, 145] width 96 height 17
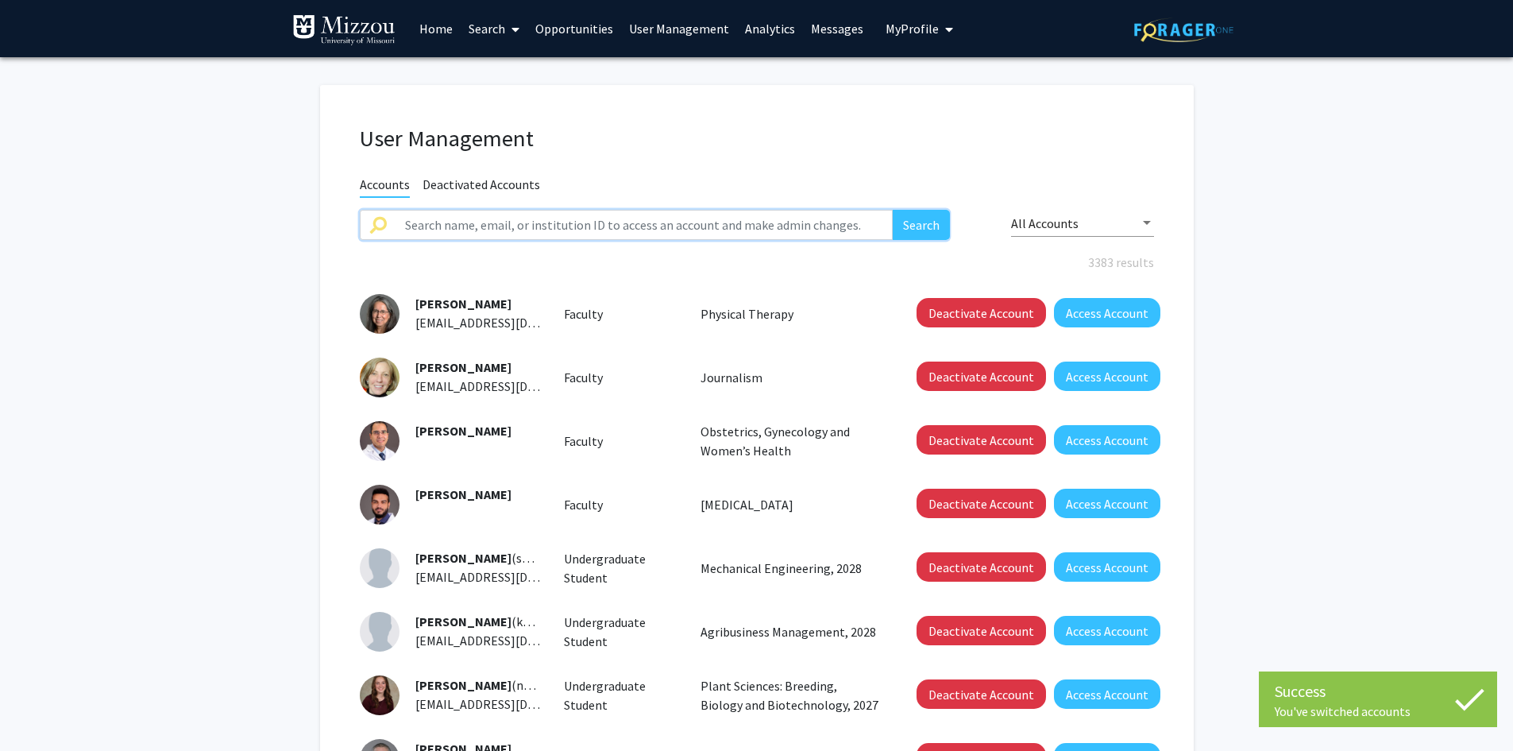
click at [642, 220] on input "text" at bounding box center [645, 225] width 498 height 30
type input "katti"
click at [893, 210] on button "Search" at bounding box center [921, 225] width 57 height 30
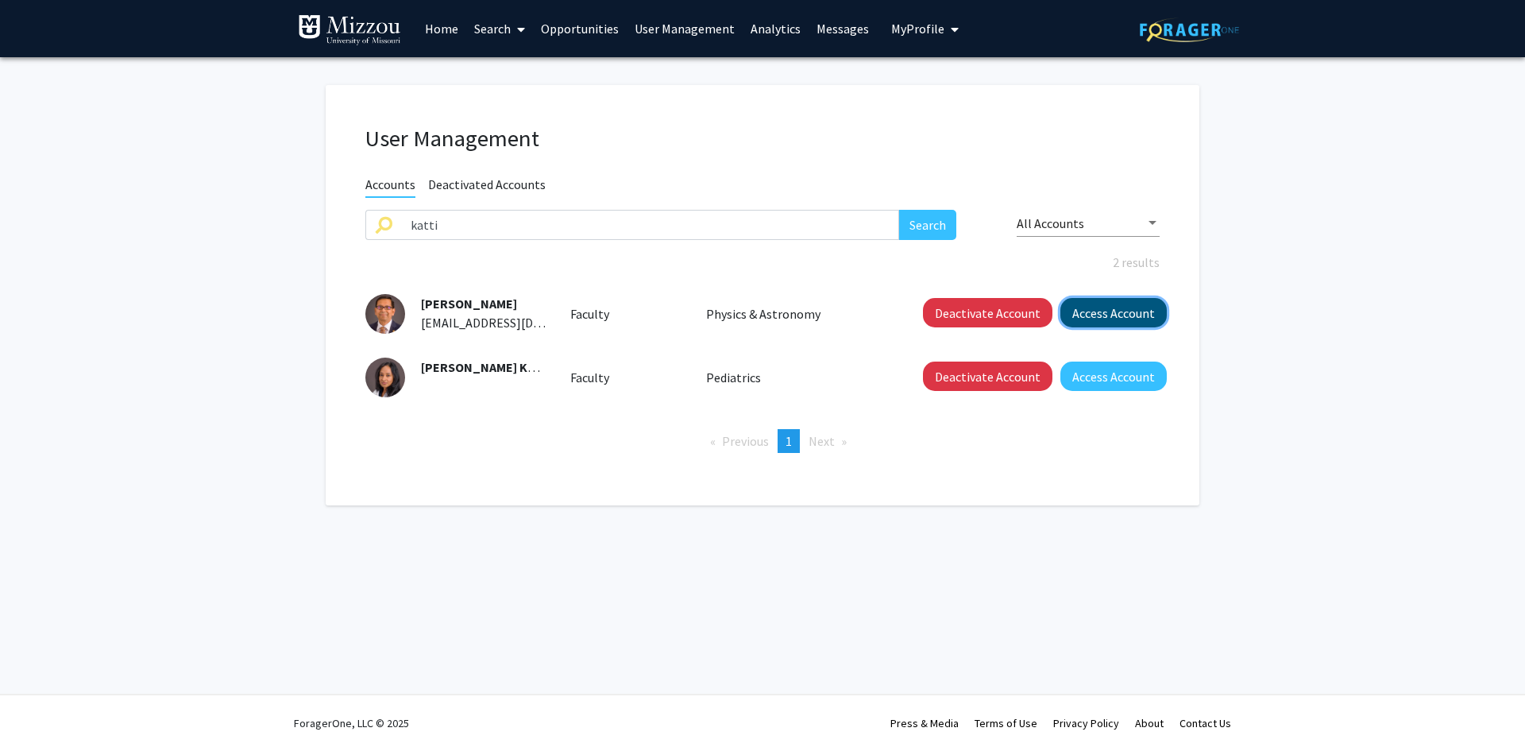
click at [1084, 318] on button "Access Account" at bounding box center [1114, 312] width 106 height 29
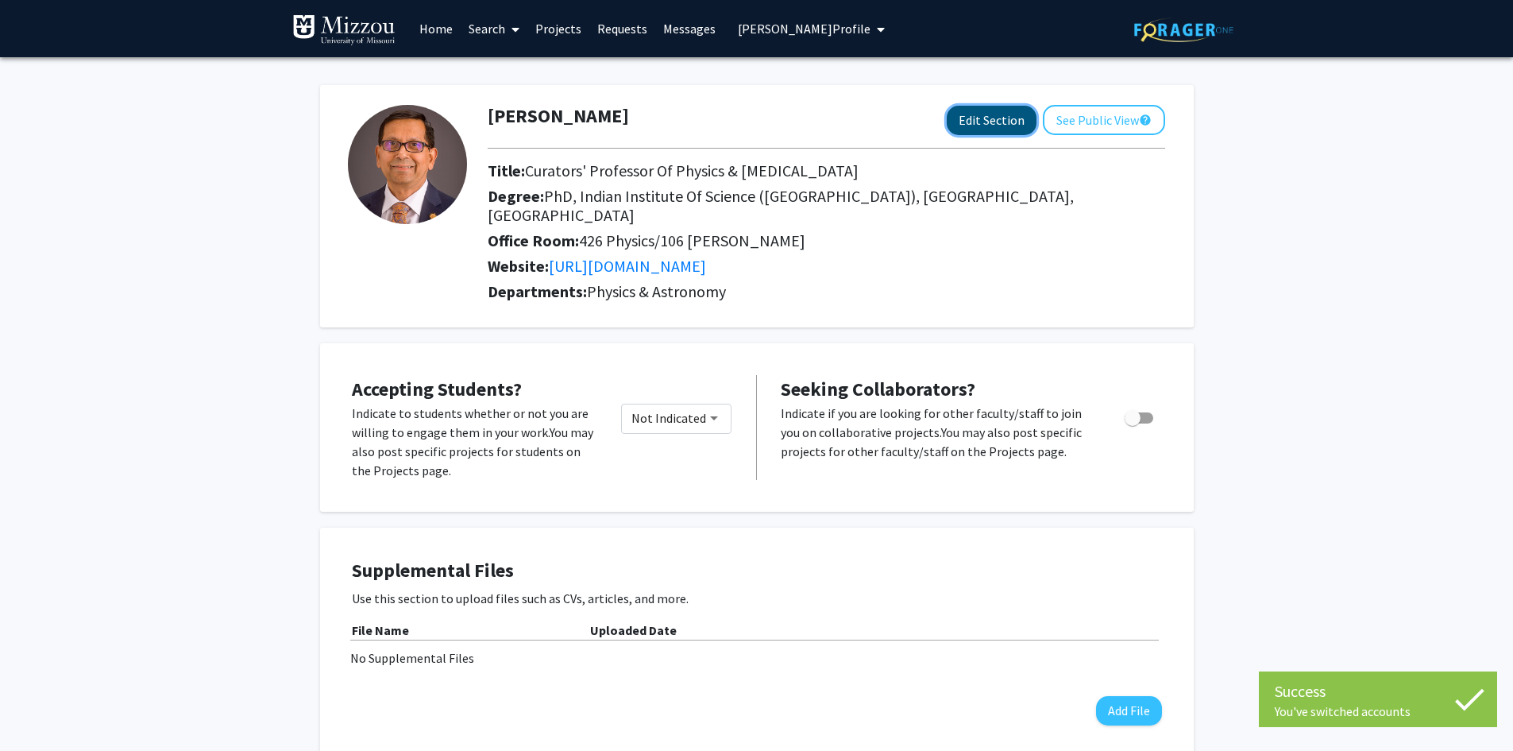
click at [995, 114] on button "Edit Section" at bounding box center [992, 120] width 90 height 29
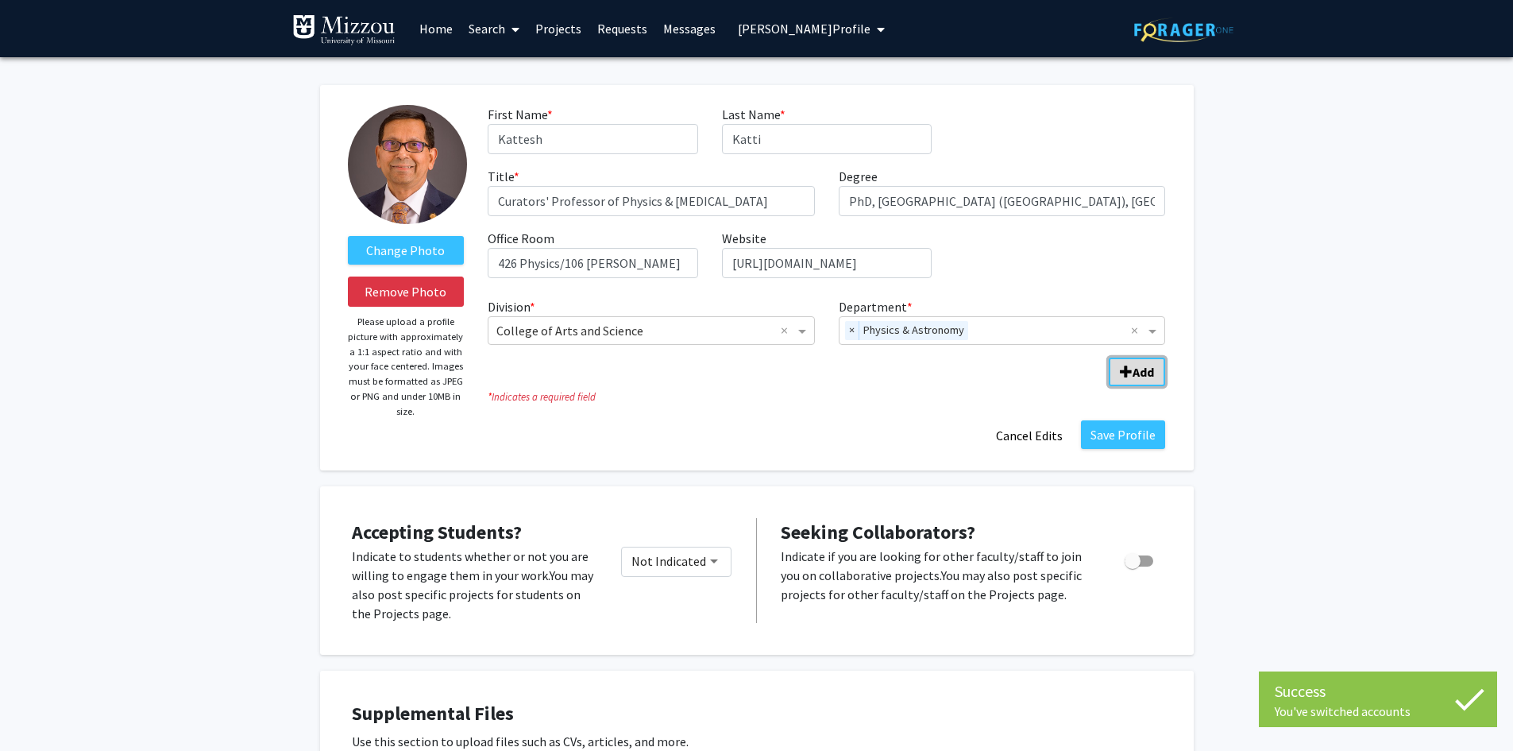
click at [1126, 375] on span "Add Division/Department" at bounding box center [1126, 371] width 13 height 13
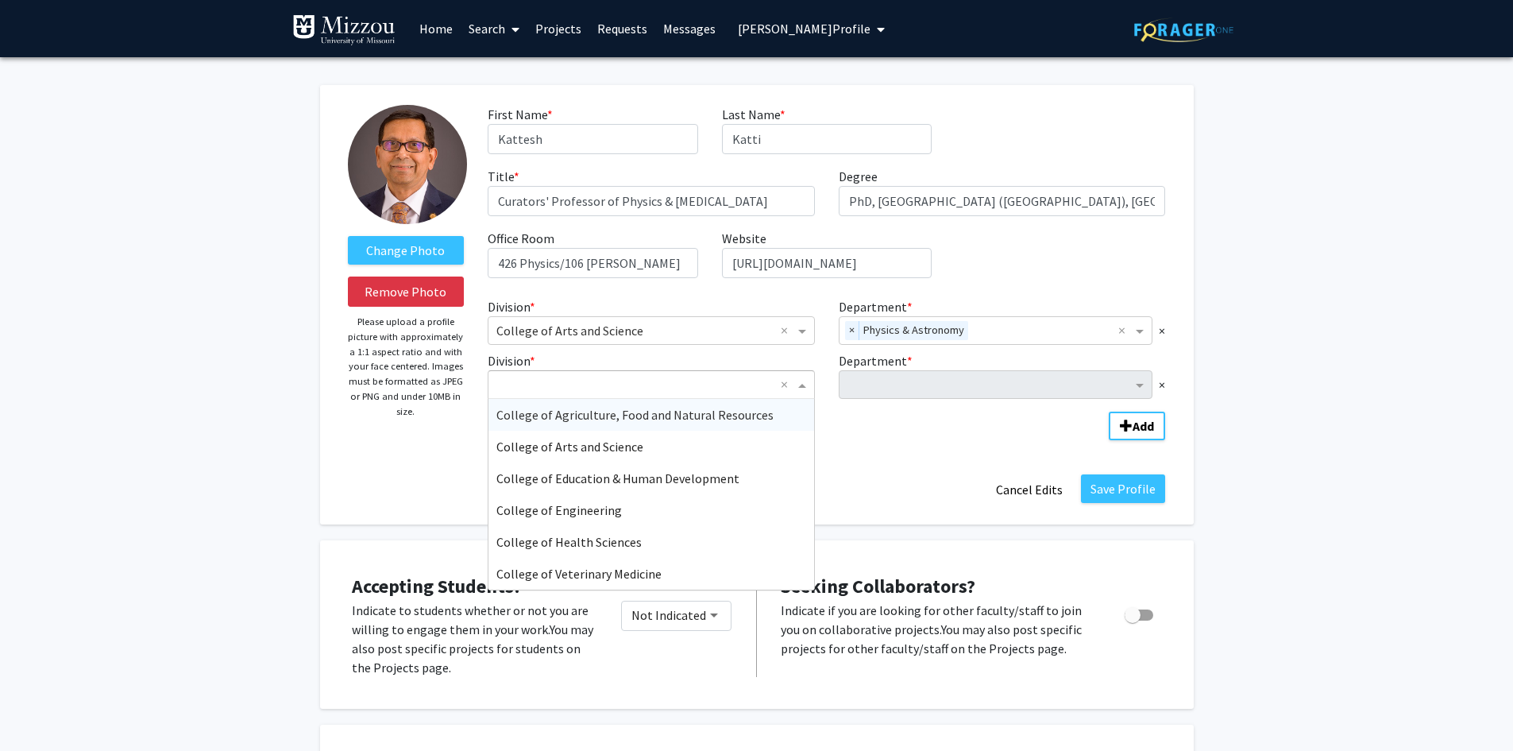
click at [802, 385] on span "Division" at bounding box center [804, 384] width 20 height 19
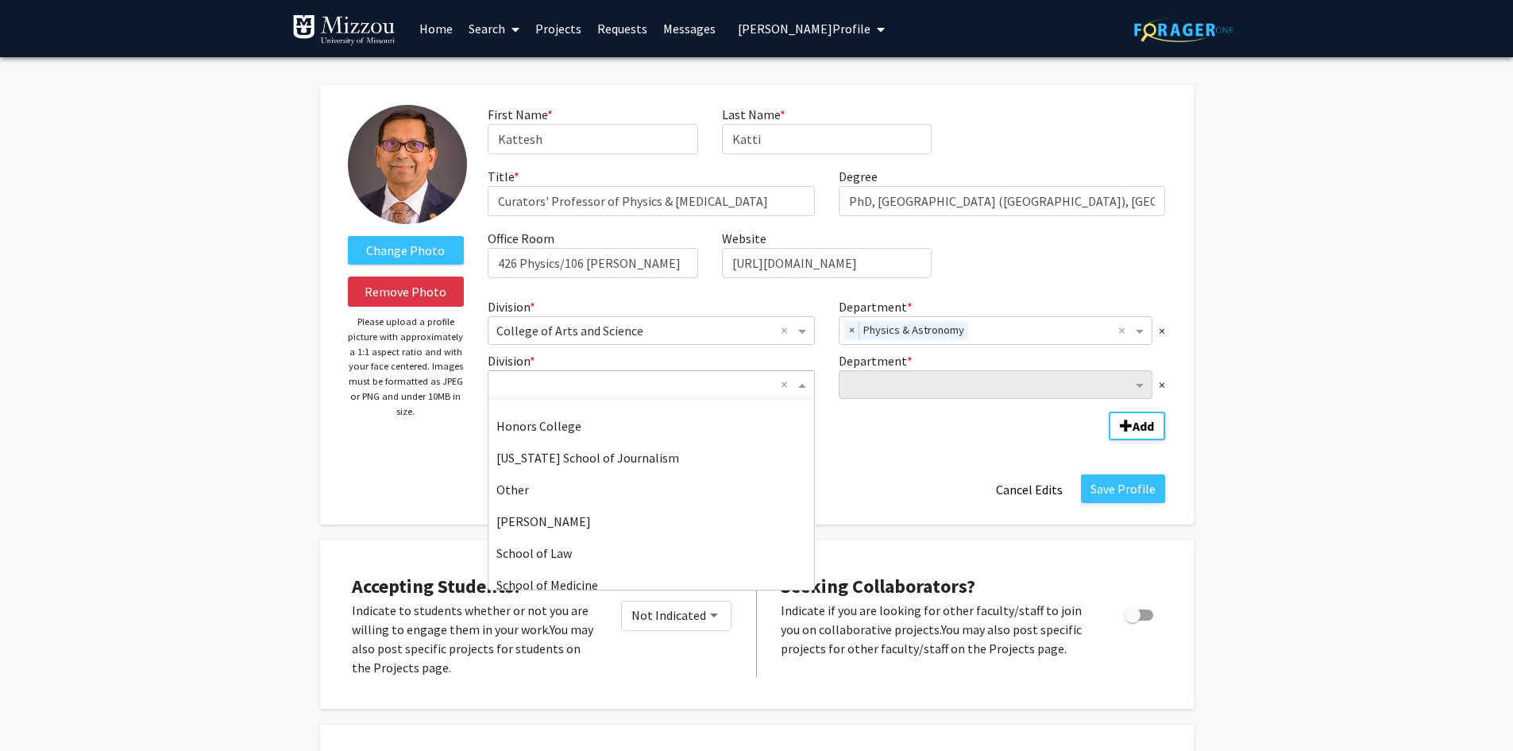
scroll to position [561, 0]
click at [775, 553] on div "School of Medicine" at bounding box center [652, 553] width 326 height 32
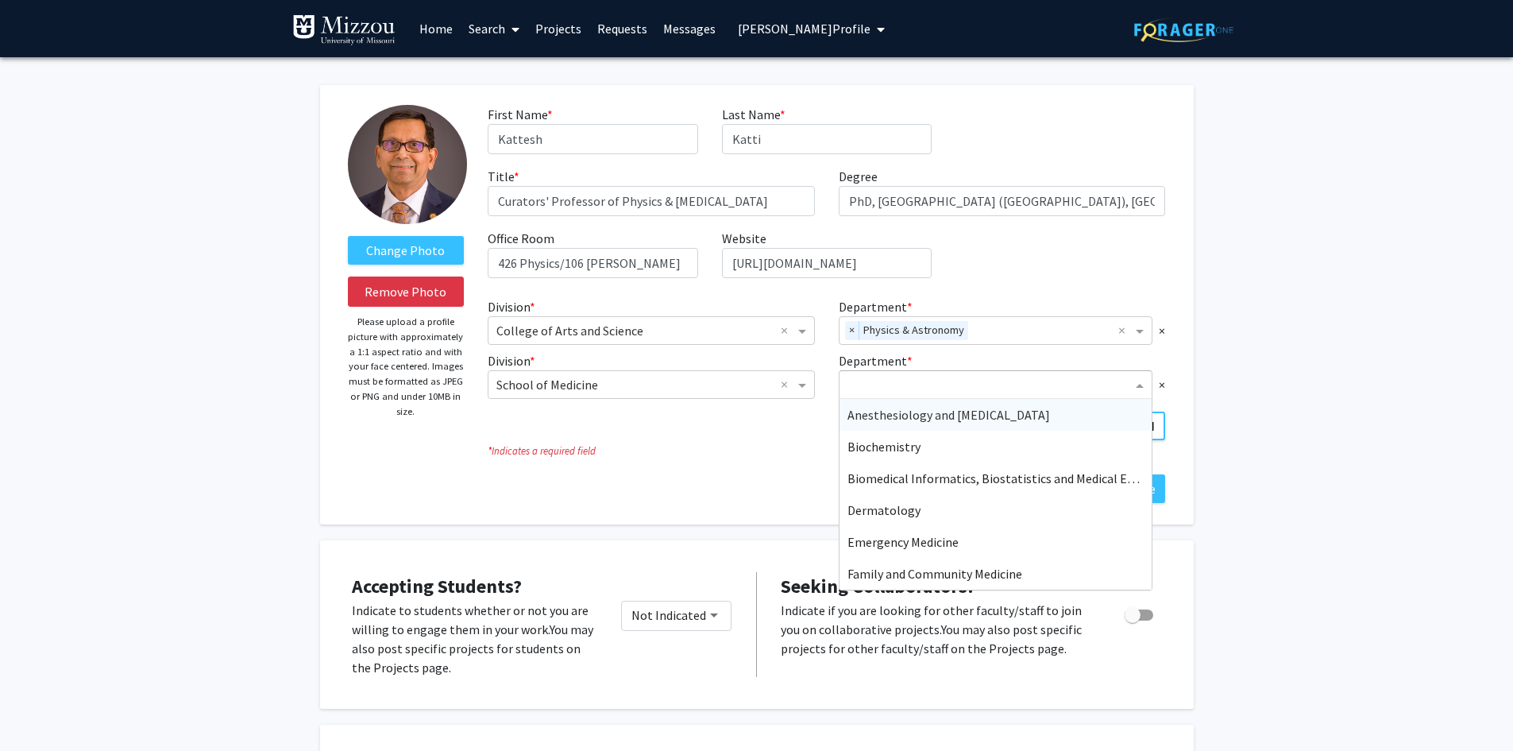
click at [878, 381] on input "Department" at bounding box center [990, 385] width 285 height 19
type input "rad"
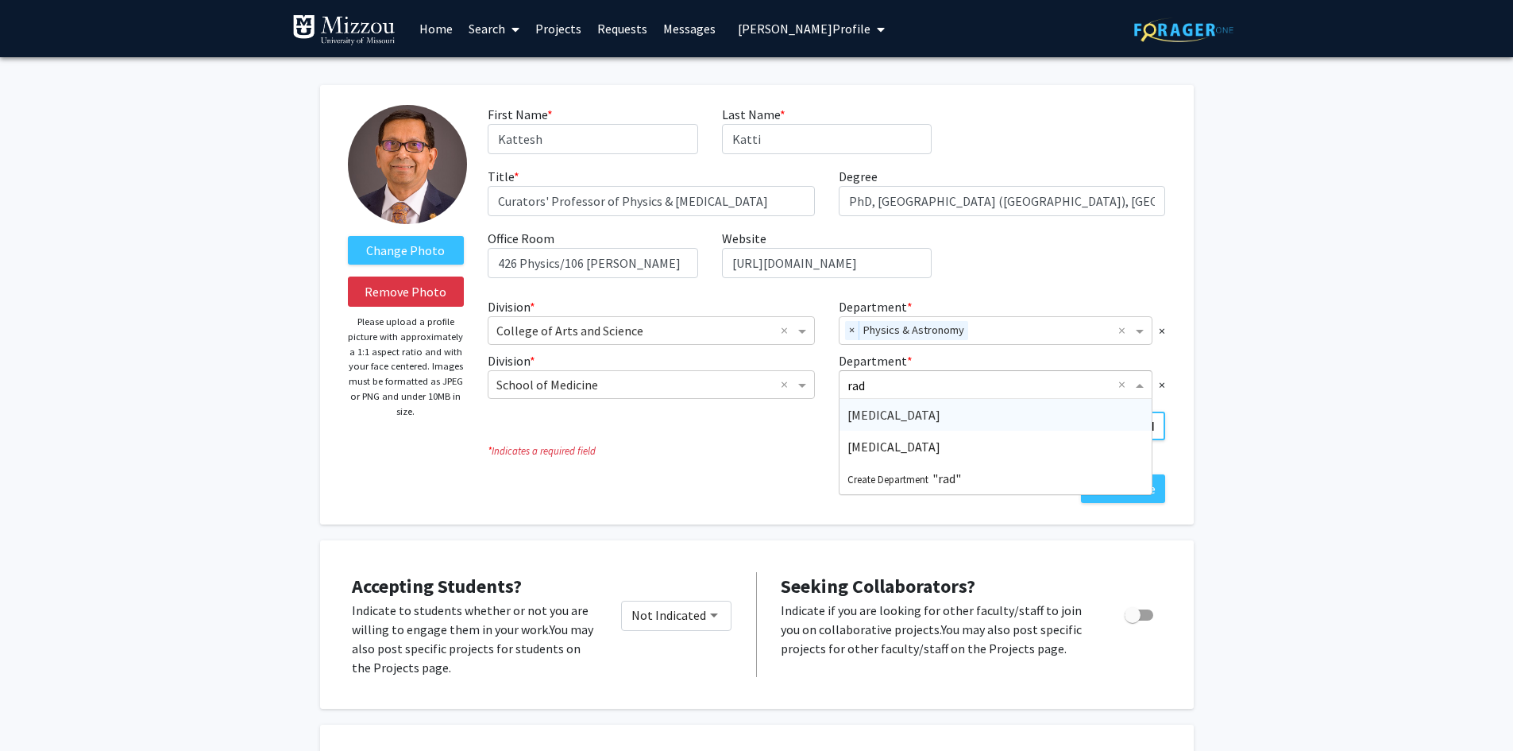
click at [872, 415] on span "Radiology" at bounding box center [894, 415] width 93 height 16
type input "medical"
click at [947, 447] on span "Medical Pharmacology and Physiology" at bounding box center [952, 447] width 209 height 16
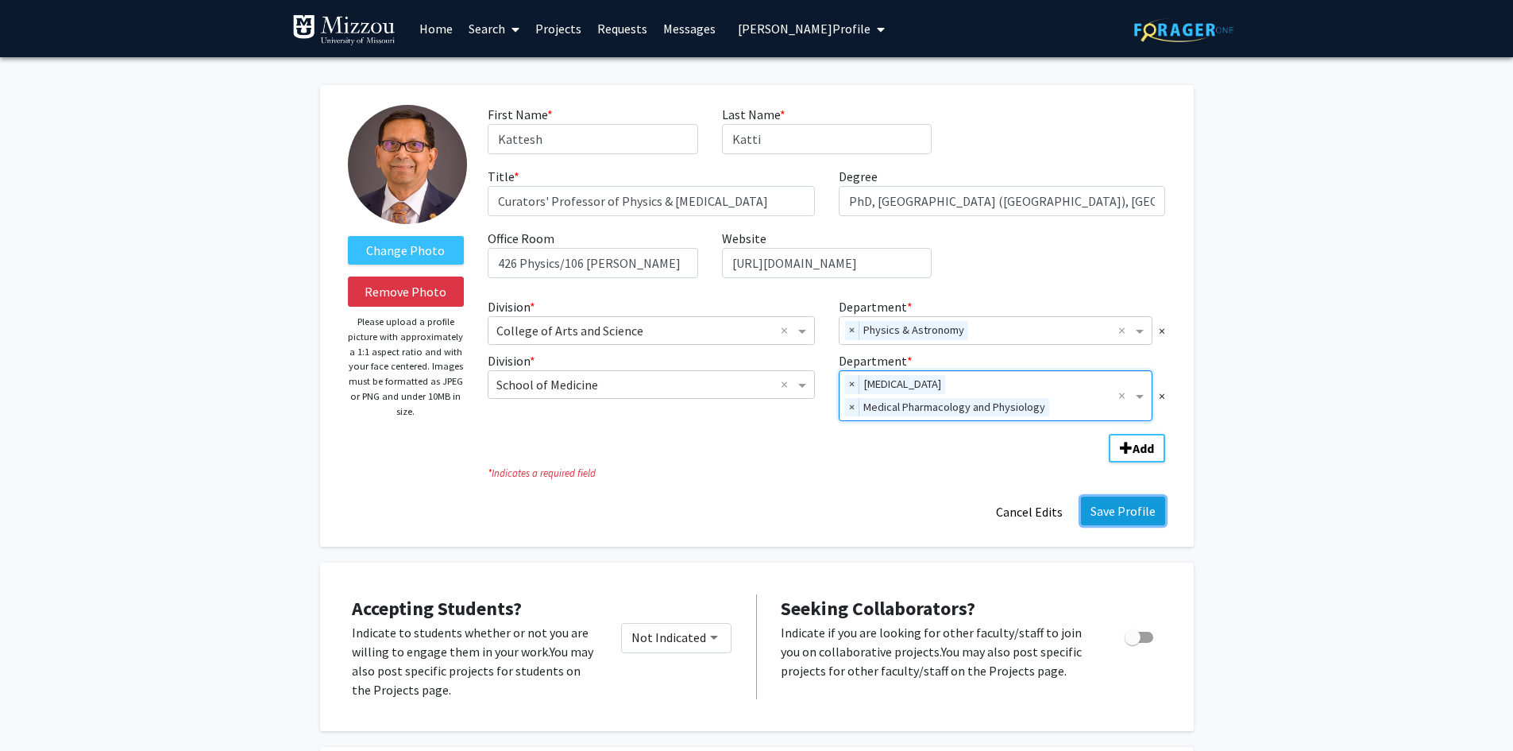
click at [1112, 509] on button "Save Profile" at bounding box center [1123, 511] width 84 height 29
